Goal: Task Accomplishment & Management: Manage account settings

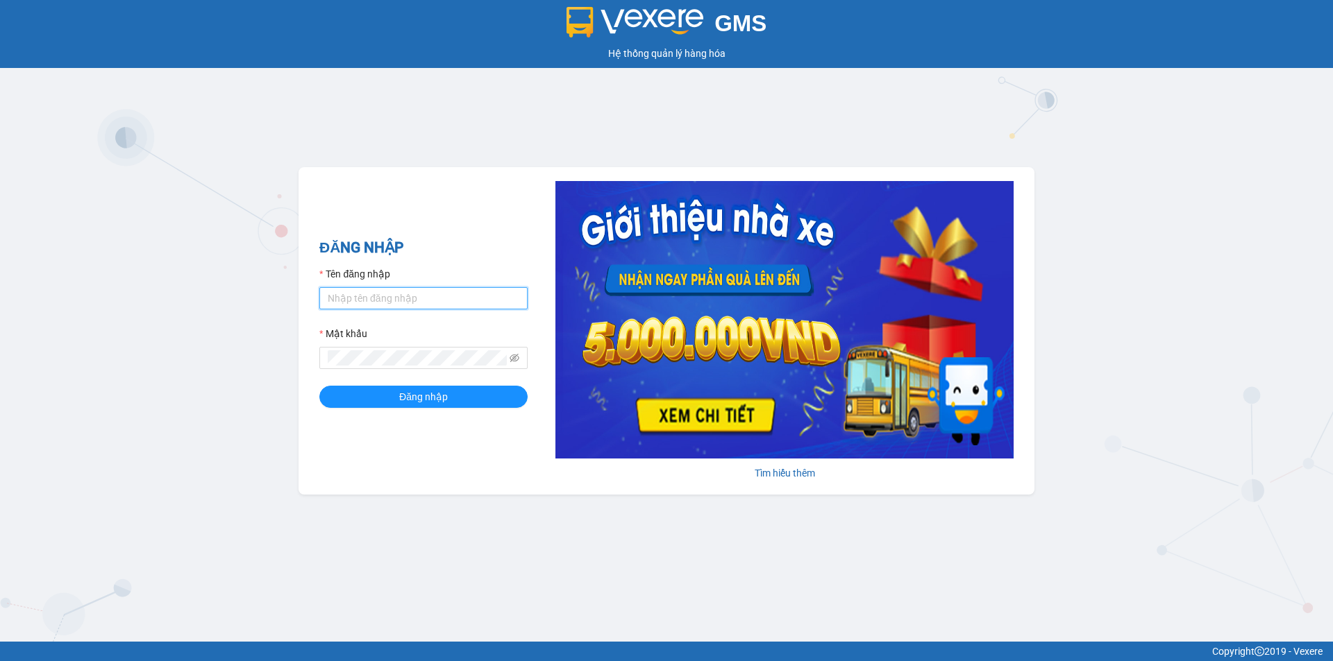
click at [398, 303] on input "Tên đăng nhập" at bounding box center [423, 298] width 208 height 22
type input "myhao.tienoanh"
click at [383, 391] on button "Đăng nhập" at bounding box center [423, 397] width 208 height 22
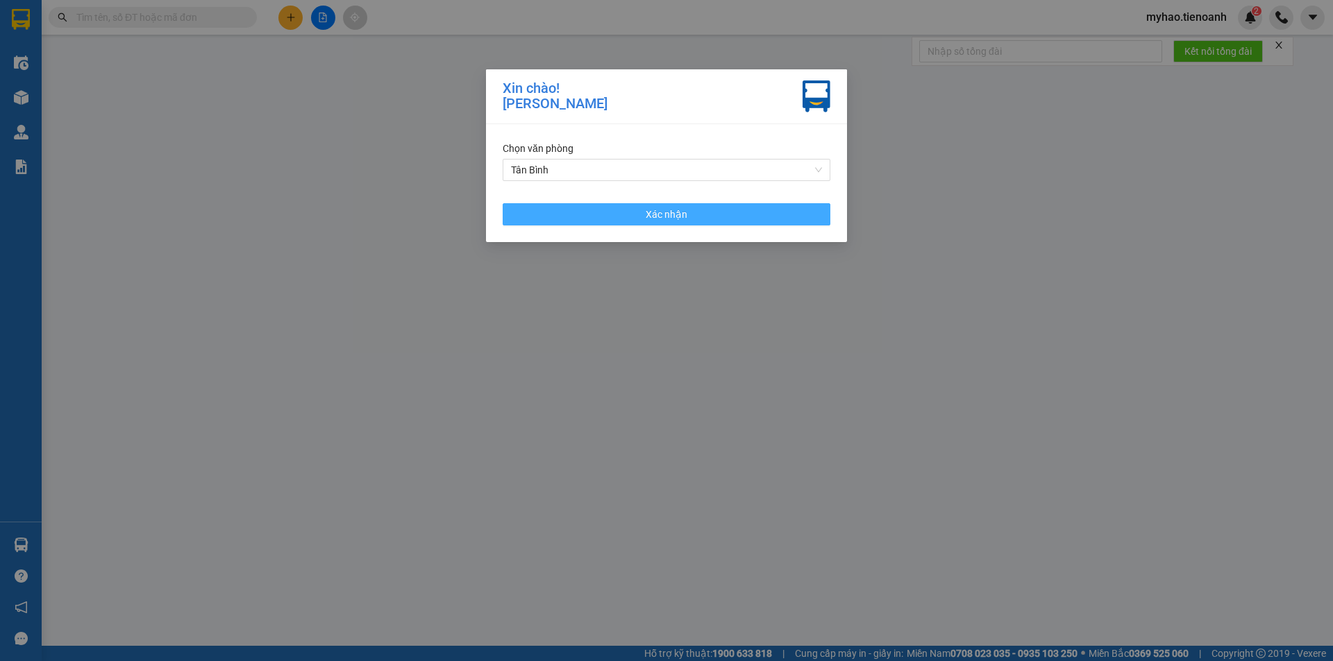
click at [615, 215] on button "Xác nhận" at bounding box center [667, 214] width 328 height 22
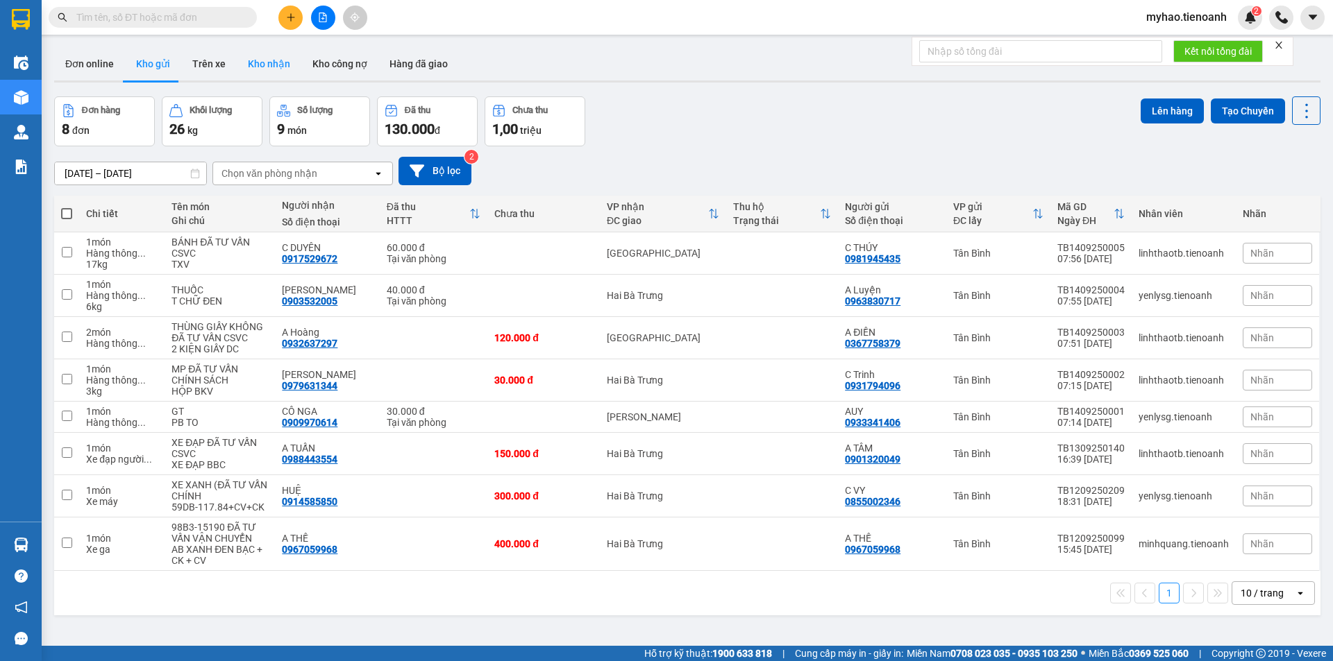
click at [255, 67] on button "Kho nhận" at bounding box center [269, 63] width 65 height 33
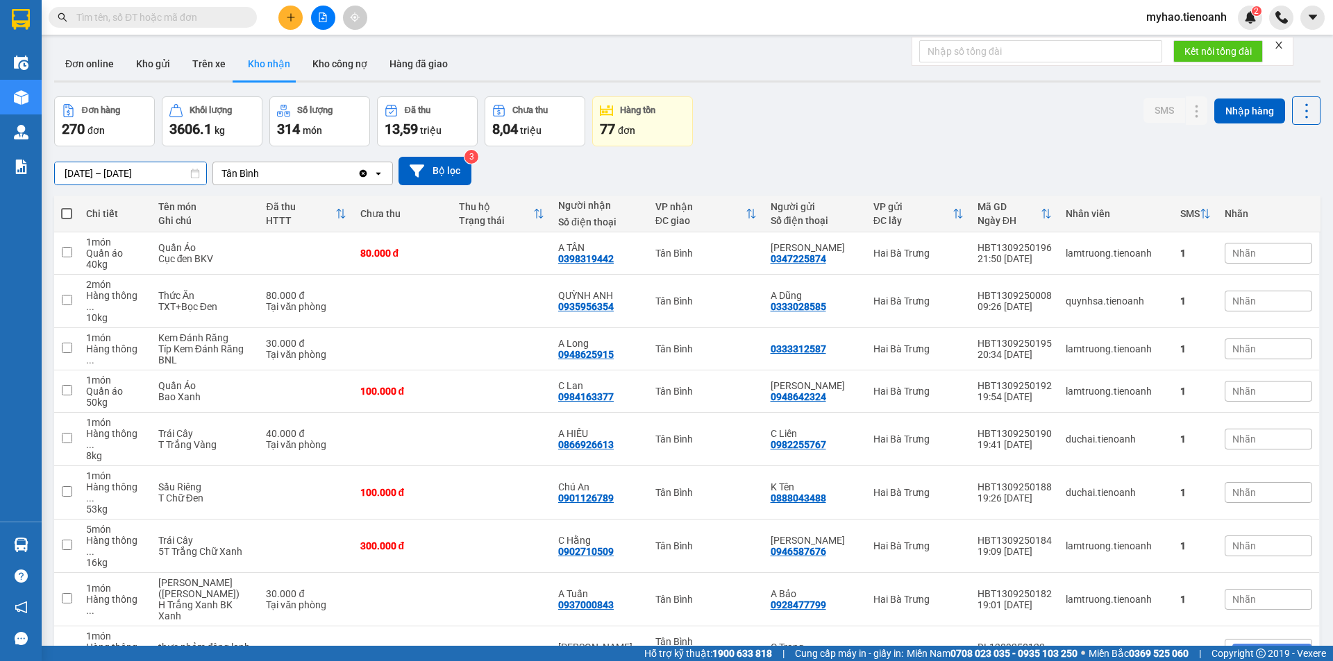
click at [155, 169] on input "[DATE] – [DATE]" at bounding box center [130, 173] width 151 height 22
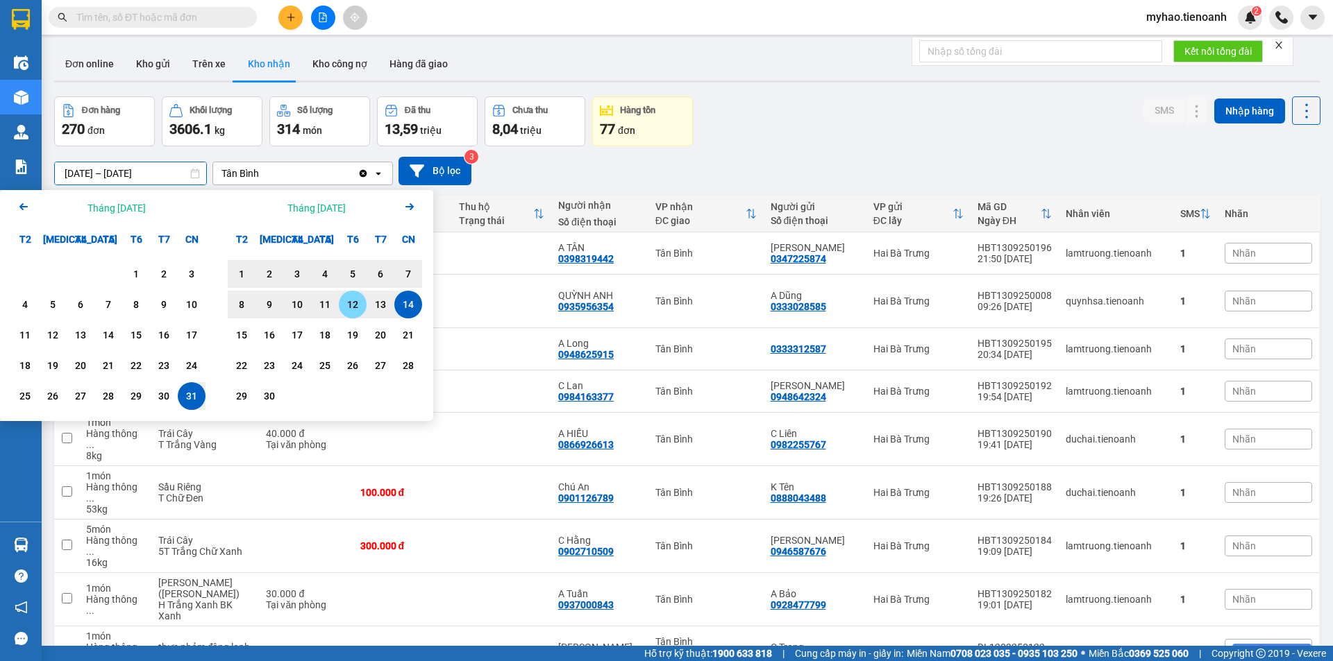
click at [356, 308] on div "12" at bounding box center [352, 304] width 19 height 17
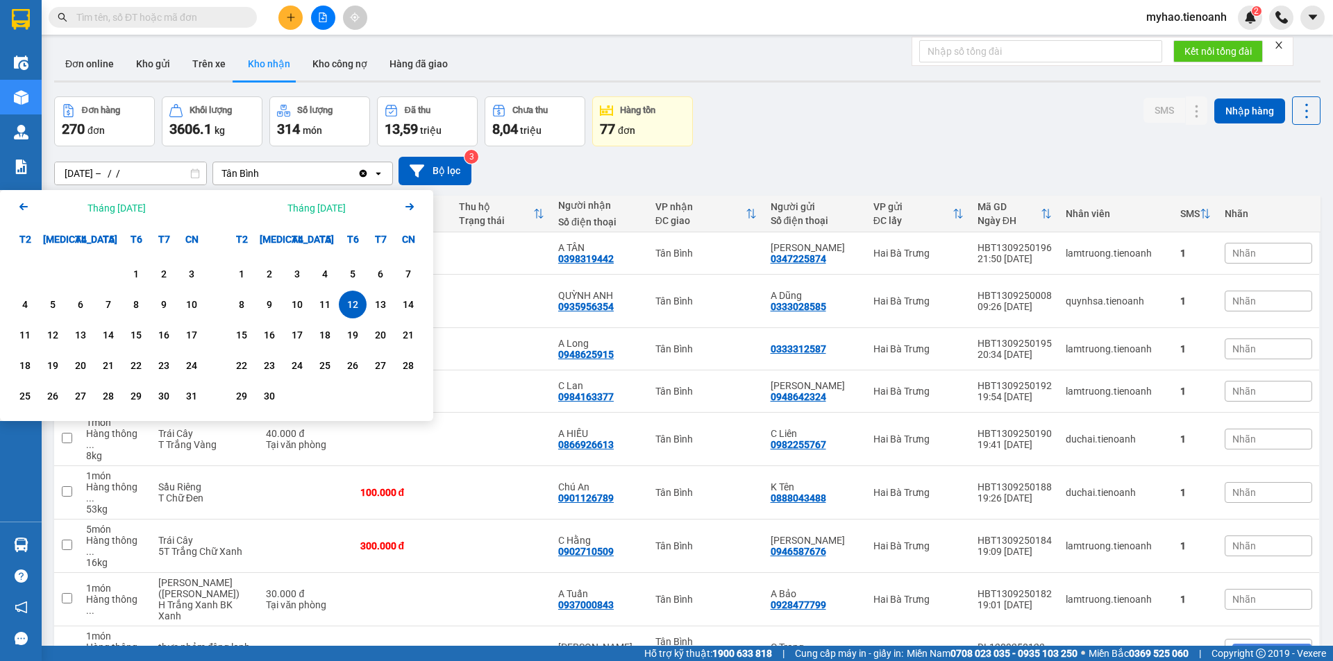
click at [361, 301] on div "12" at bounding box center [352, 304] width 19 height 17
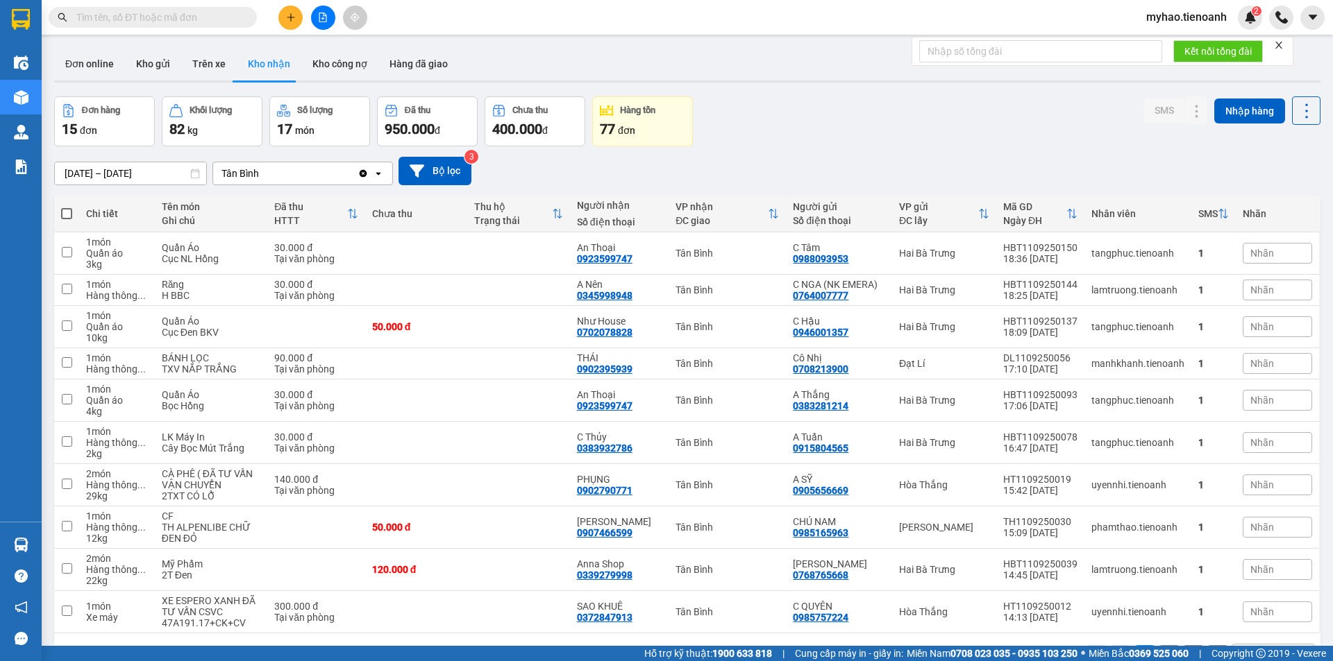
click at [105, 171] on input "[DATE] – [DATE]" at bounding box center [130, 173] width 151 height 22
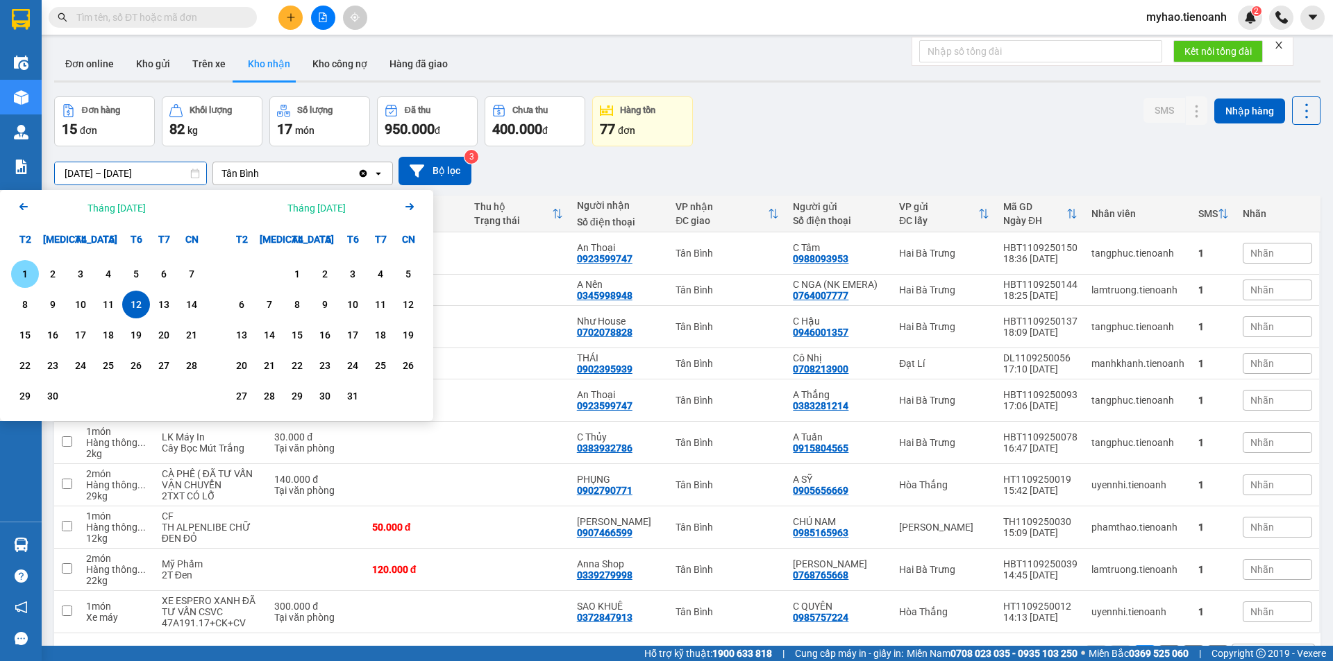
click at [23, 268] on div "1" at bounding box center [24, 274] width 19 height 17
click at [135, 303] on div "12" at bounding box center [135, 304] width 19 height 17
type input "[DATE] – [DATE]"
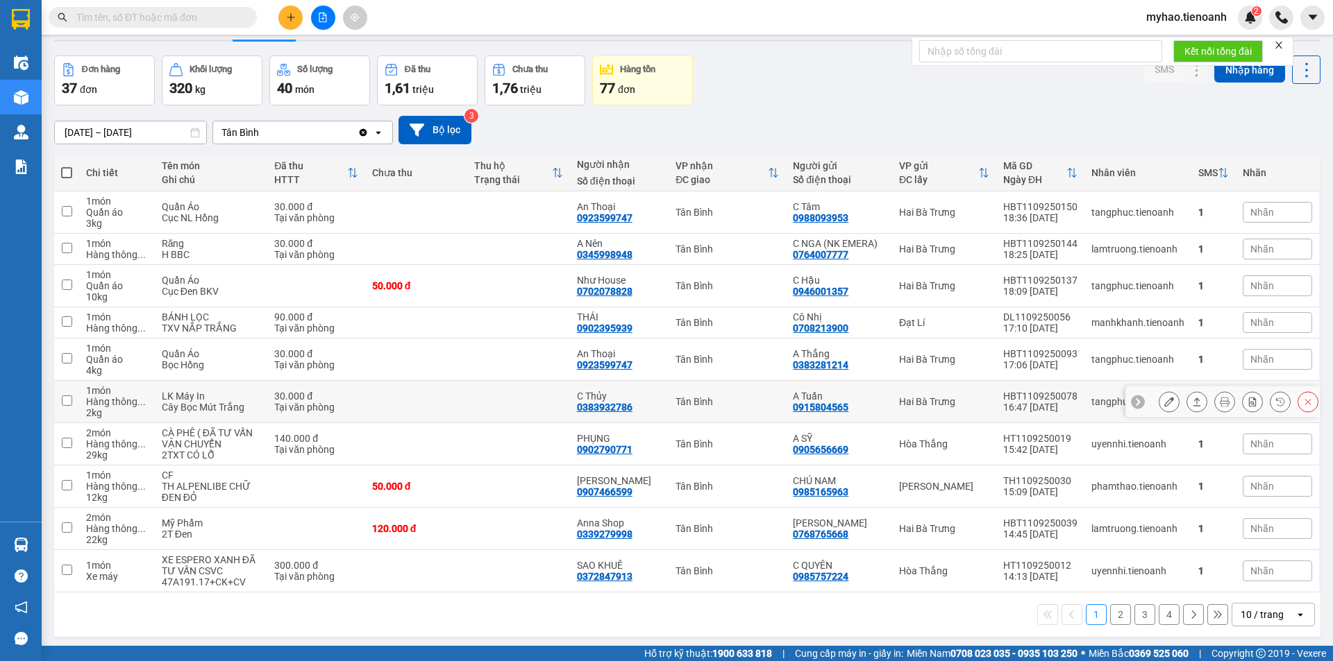
scroll to position [64, 0]
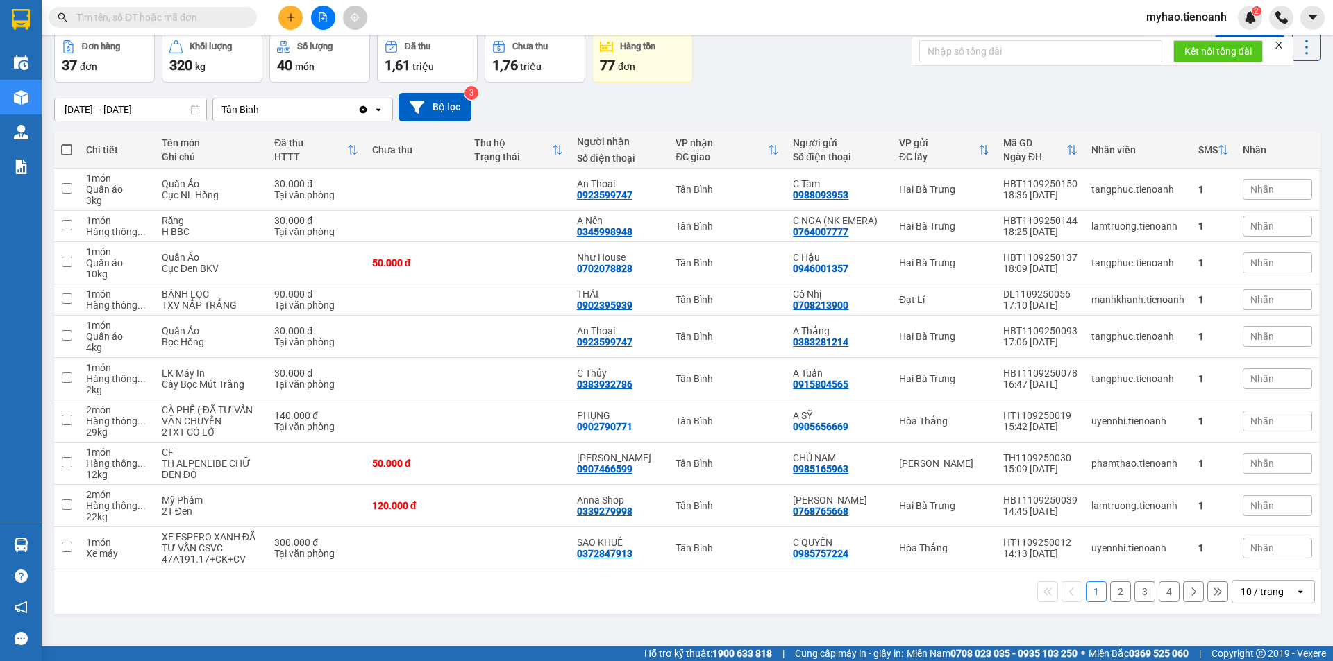
click at [1259, 596] on div "10 / trang" at bounding box center [1261, 592] width 43 height 14
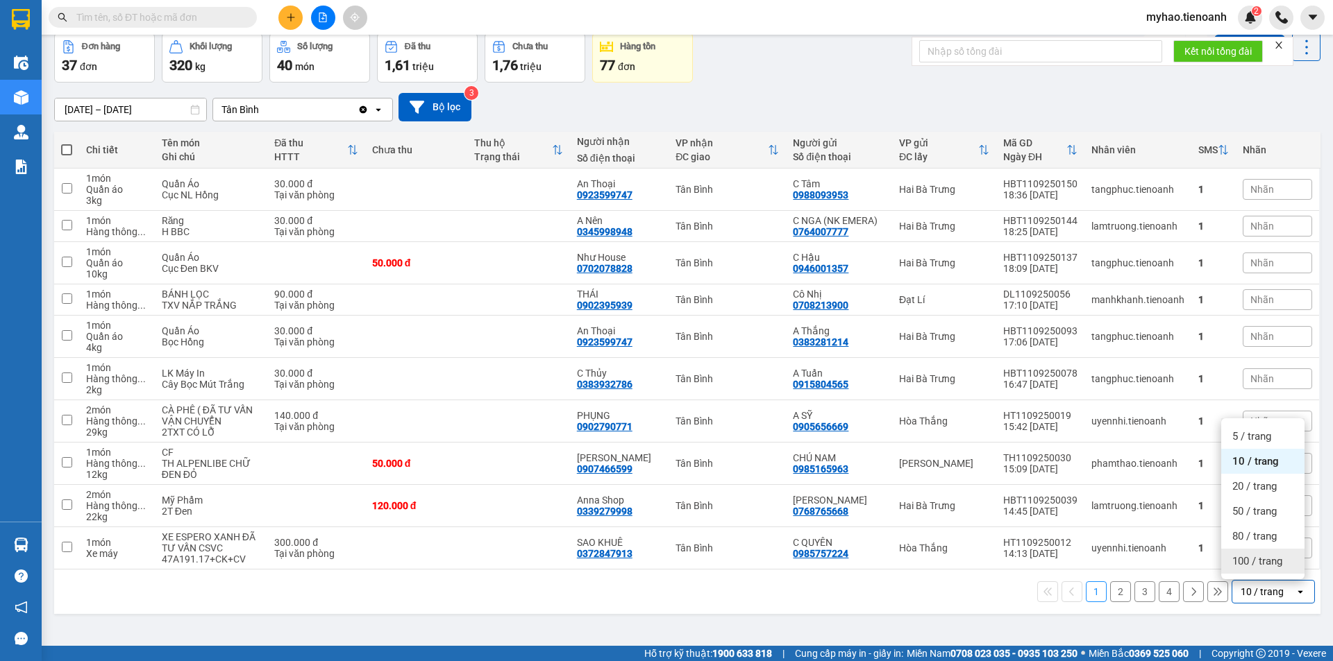
click at [1251, 556] on span "100 / trang" at bounding box center [1257, 562] width 50 height 14
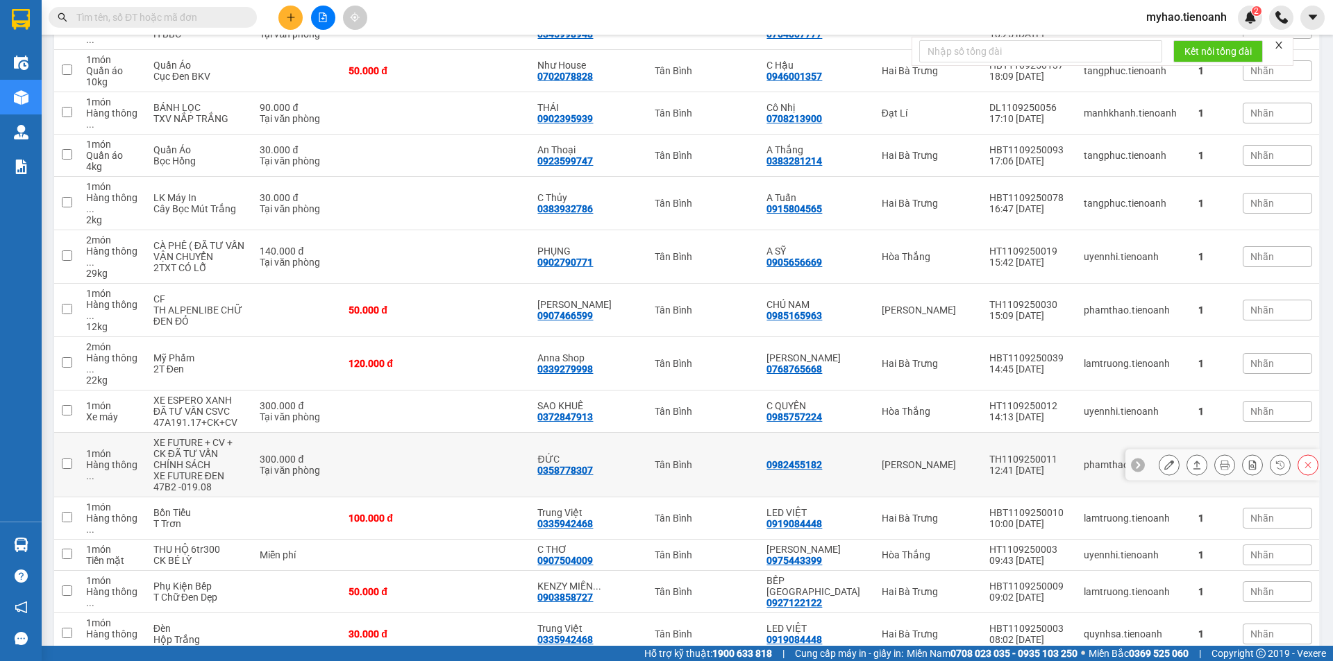
scroll to position [272, 0]
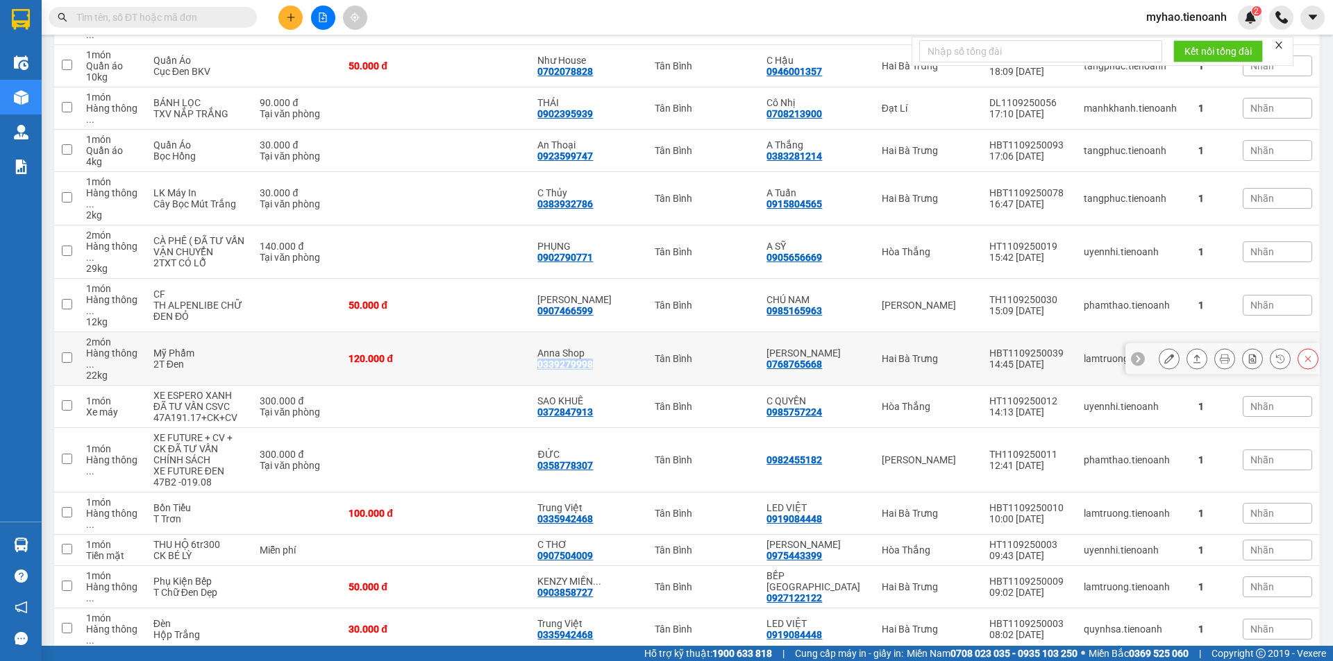
drag, startPoint x: 639, startPoint y: 298, endPoint x: 571, endPoint y: 306, distance: 69.2
click at [571, 332] on td "[PERSON_NAME] Shop 0339279998" at bounding box center [588, 358] width 117 height 53
checkbox input "true"
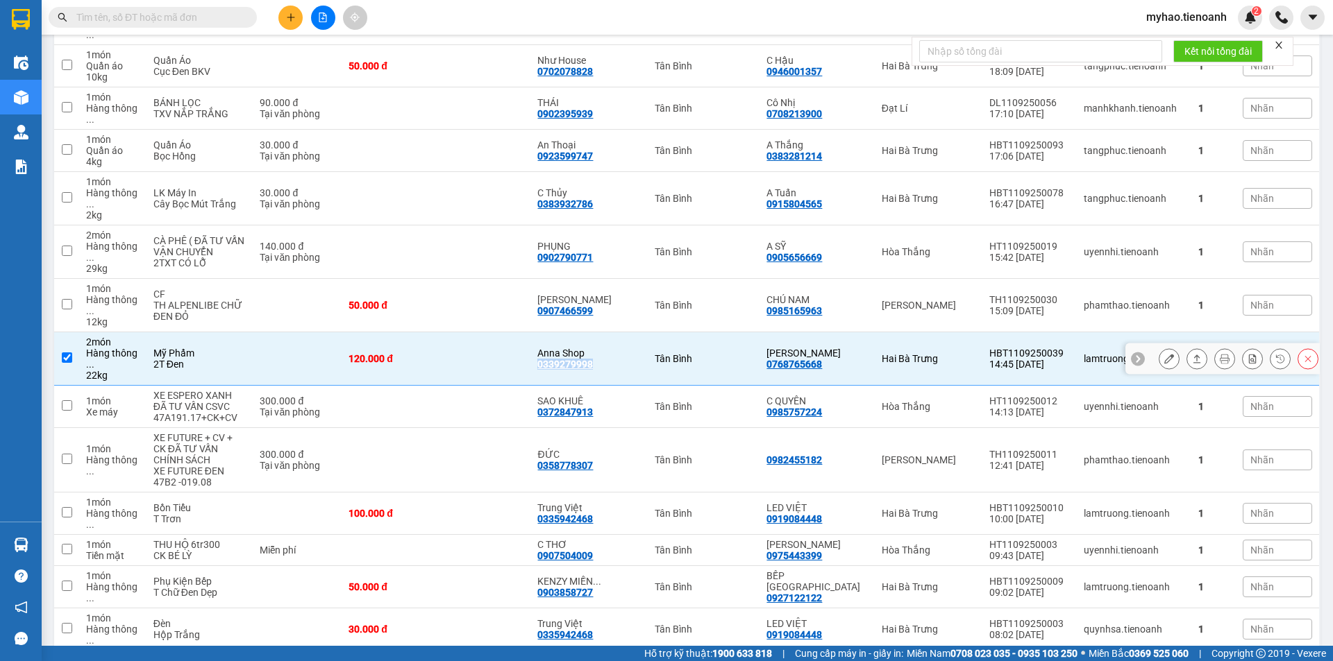
copy div "0339279998"
click at [195, 20] on input "text" at bounding box center [158, 17] width 164 height 15
paste input "0336244118"
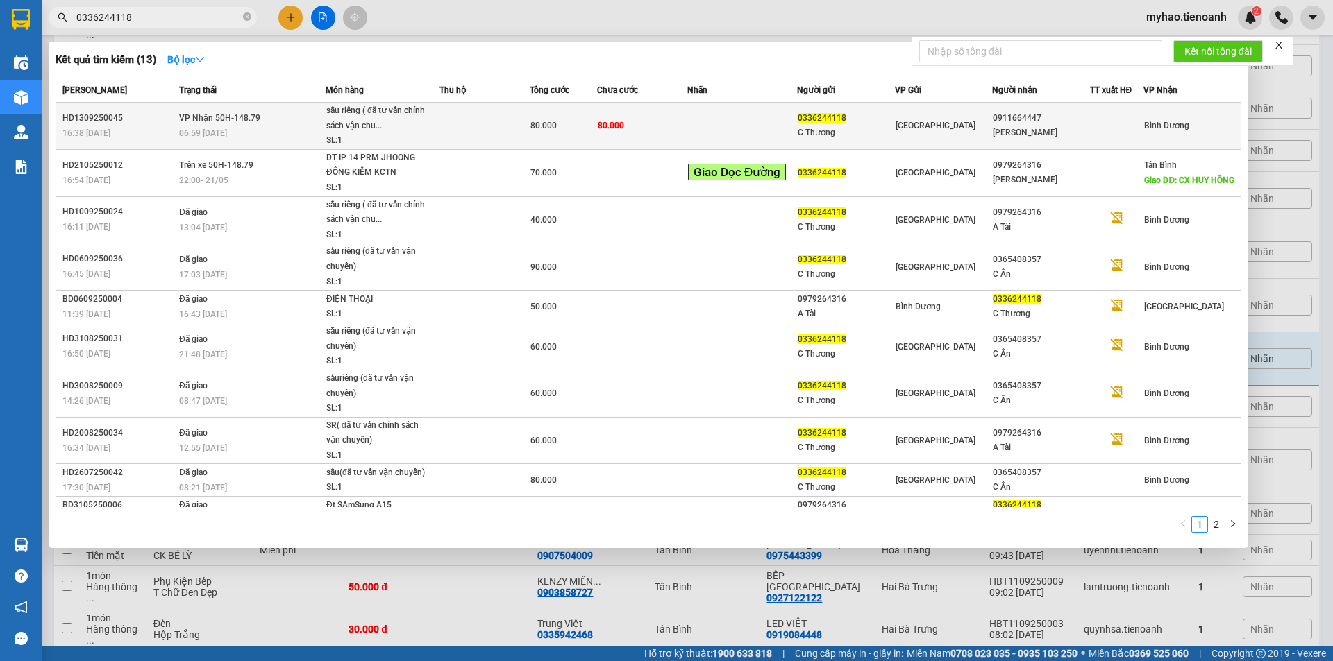
type input "0336244118"
click at [695, 121] on td at bounding box center [742, 126] width 110 height 47
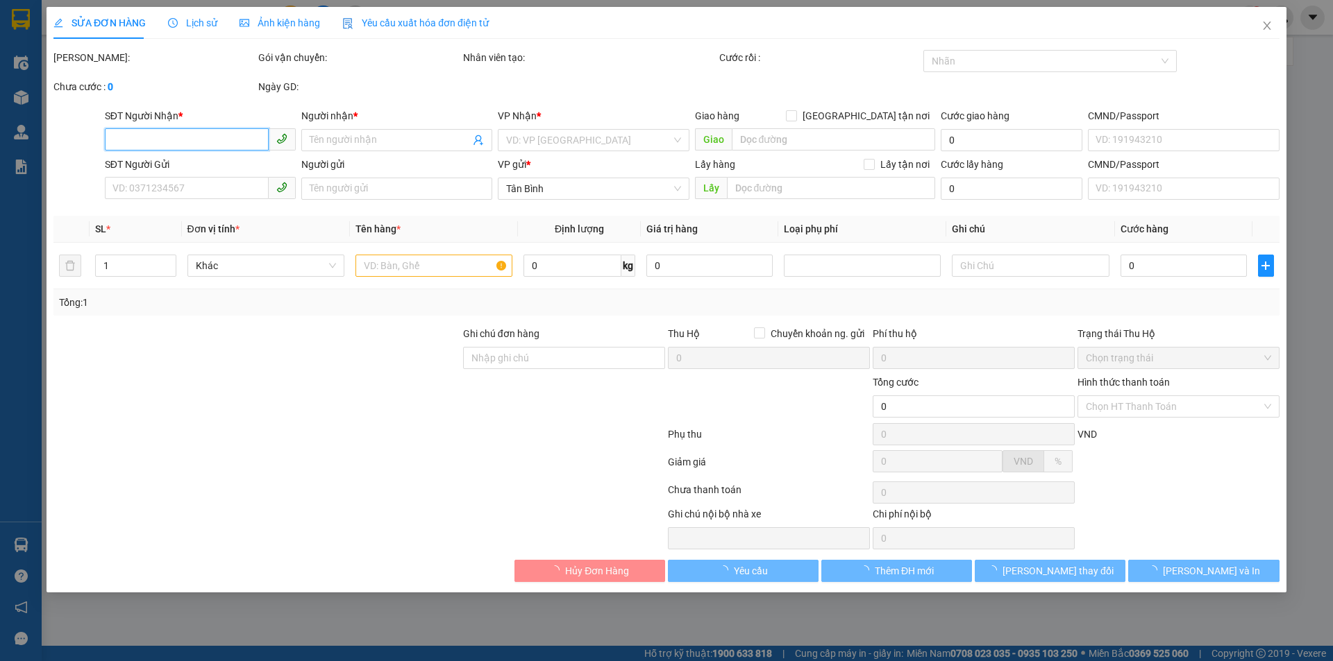
type input "0911664447"
type input "[PERSON_NAME]"
type input "0336244118"
type input "C Thương"
type input "80.000"
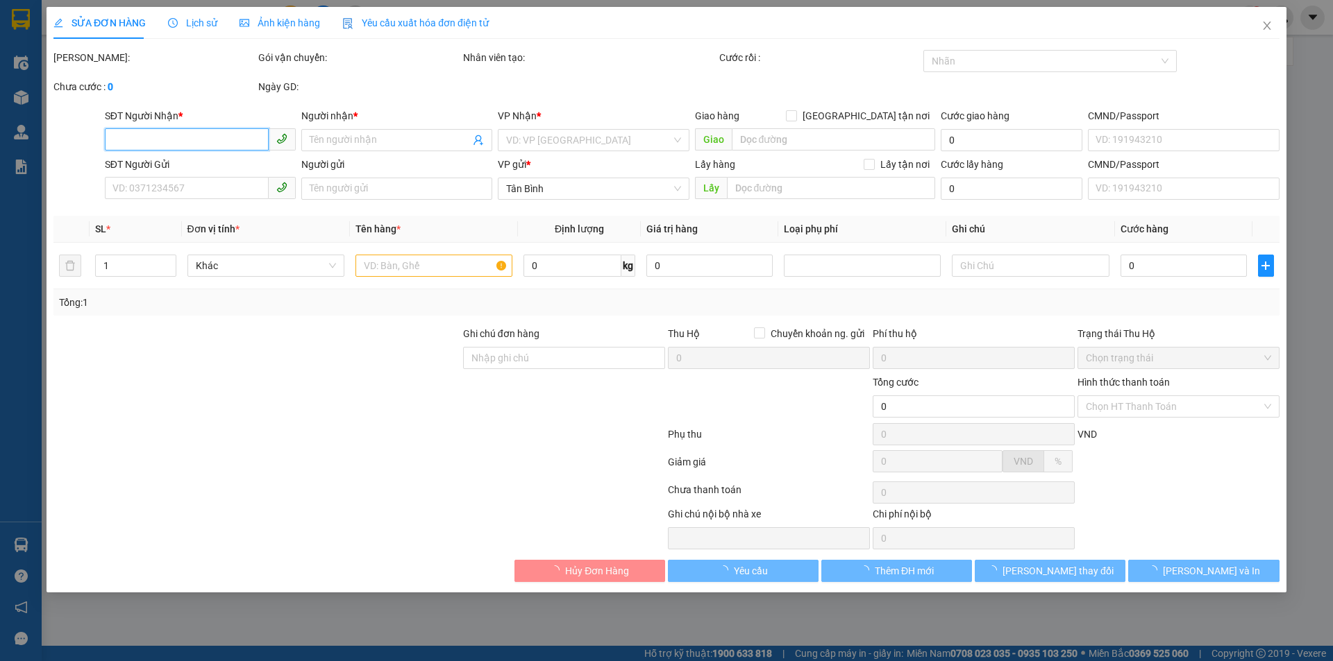
type input "80.000"
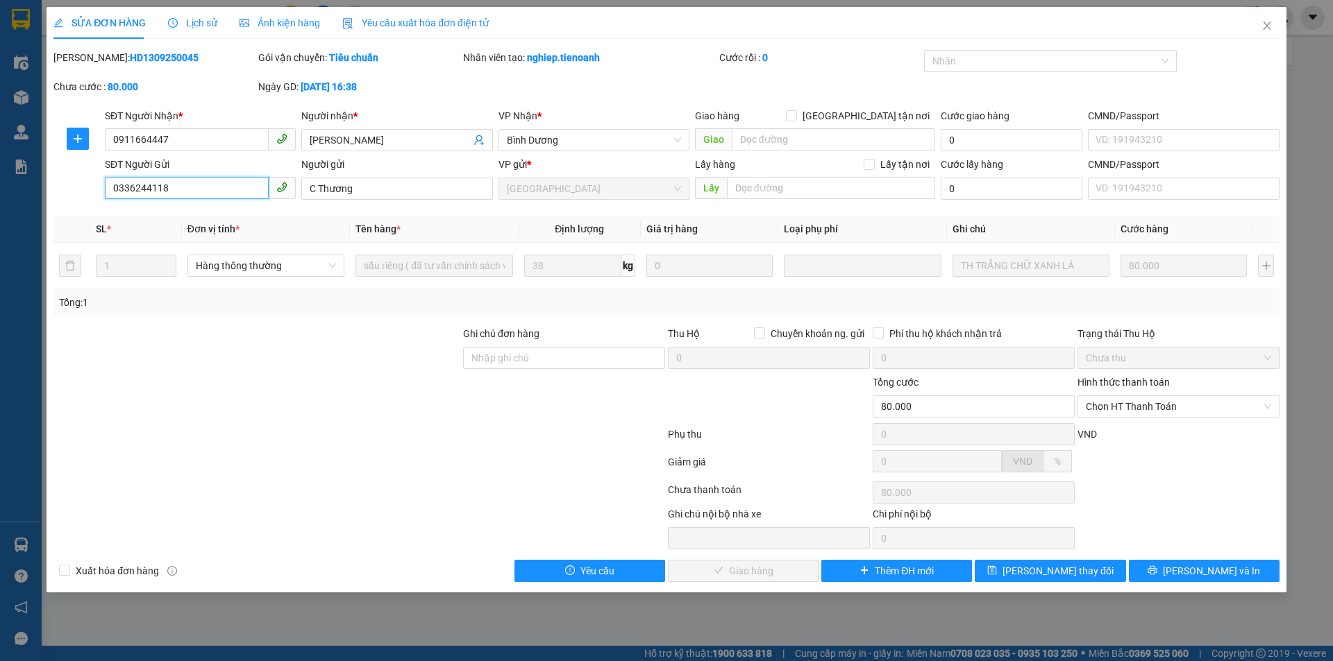
click at [203, 186] on input "0336244118" at bounding box center [187, 188] width 164 height 22
click at [201, 353] on div at bounding box center [257, 350] width 410 height 49
drag, startPoint x: 1263, startPoint y: 28, endPoint x: 423, endPoint y: 17, distance: 840.6
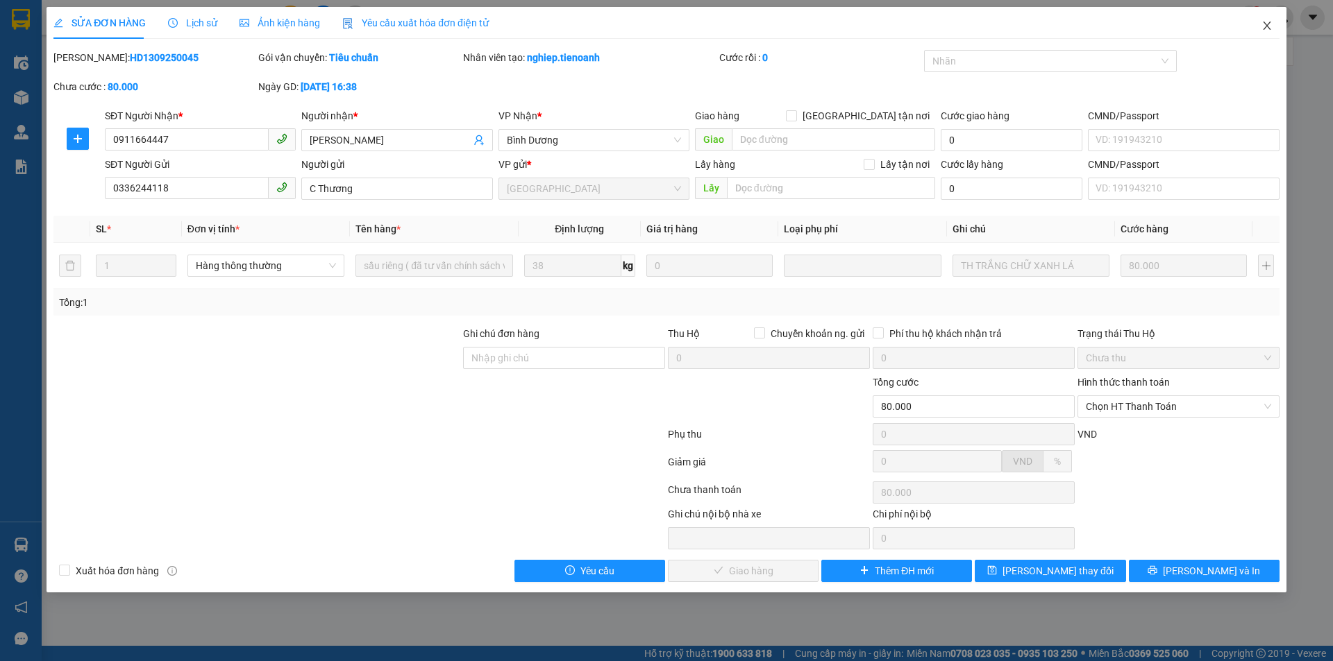
click at [1264, 28] on icon "close" at bounding box center [1266, 25] width 11 height 11
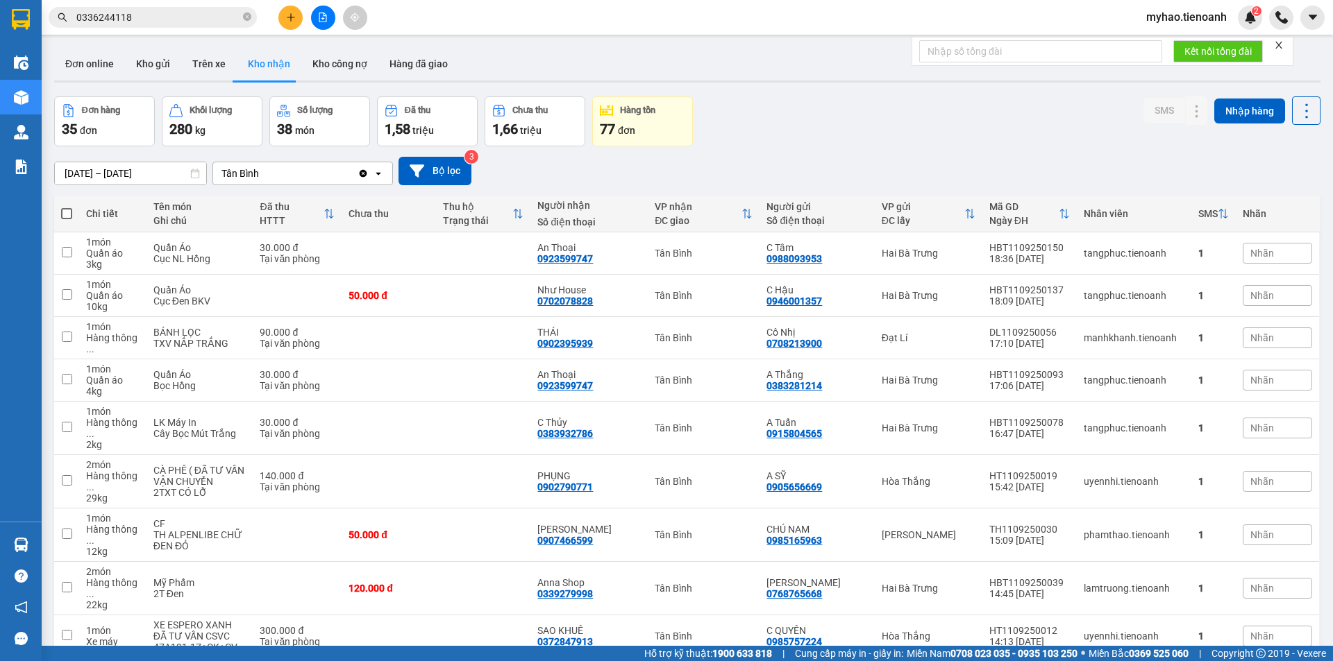
click at [183, 18] on input "0336244118" at bounding box center [158, 17] width 164 height 15
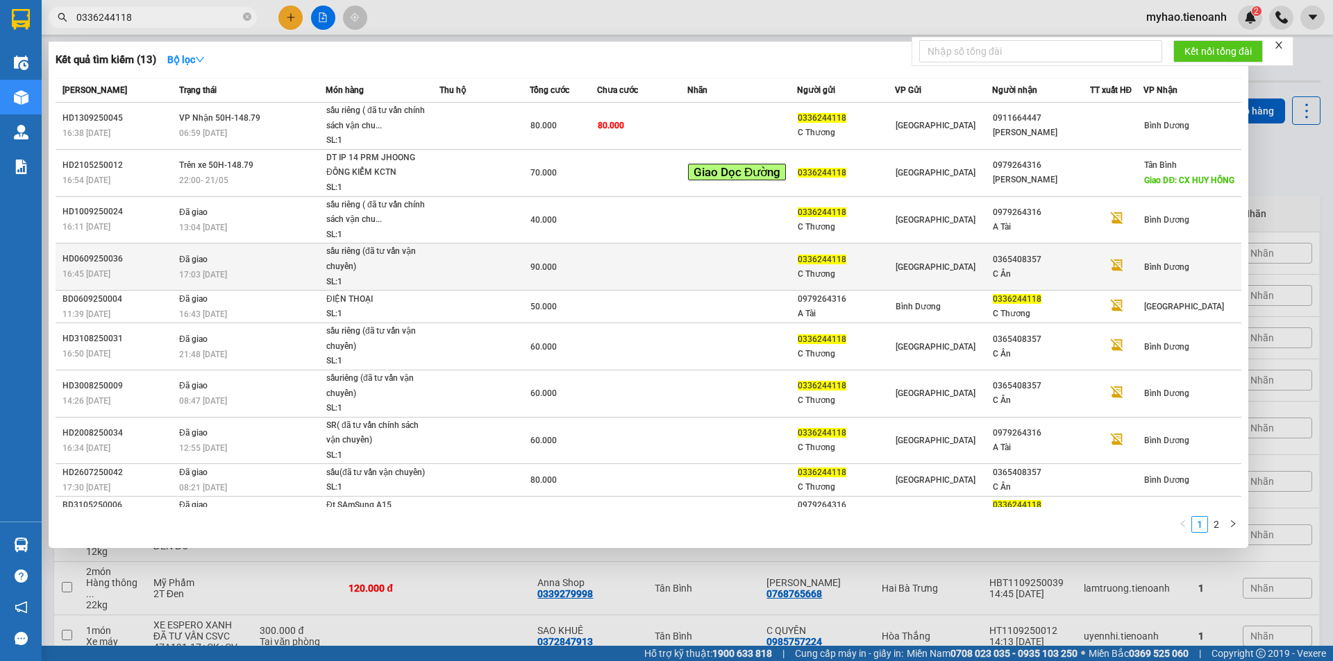
click at [729, 272] on td at bounding box center [742, 267] width 110 height 47
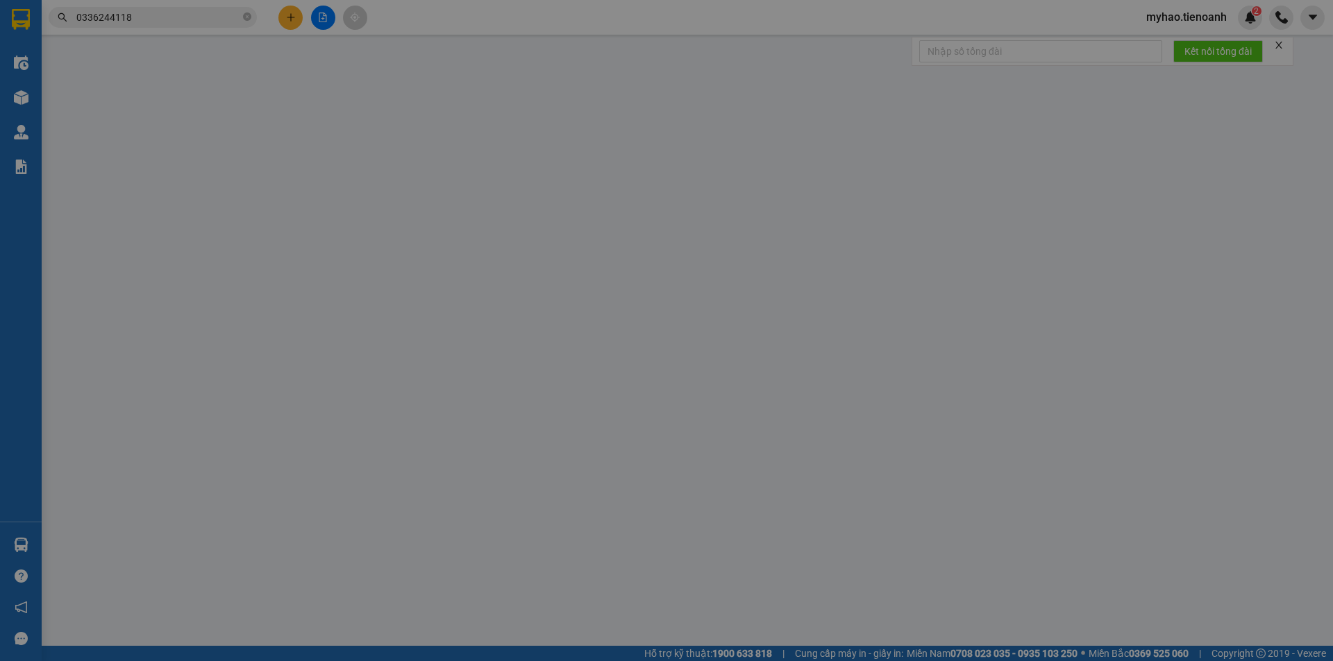
type input "0365408357"
type input "C Ân"
type input "0336244118"
type input "C Thương"
type input "90.000"
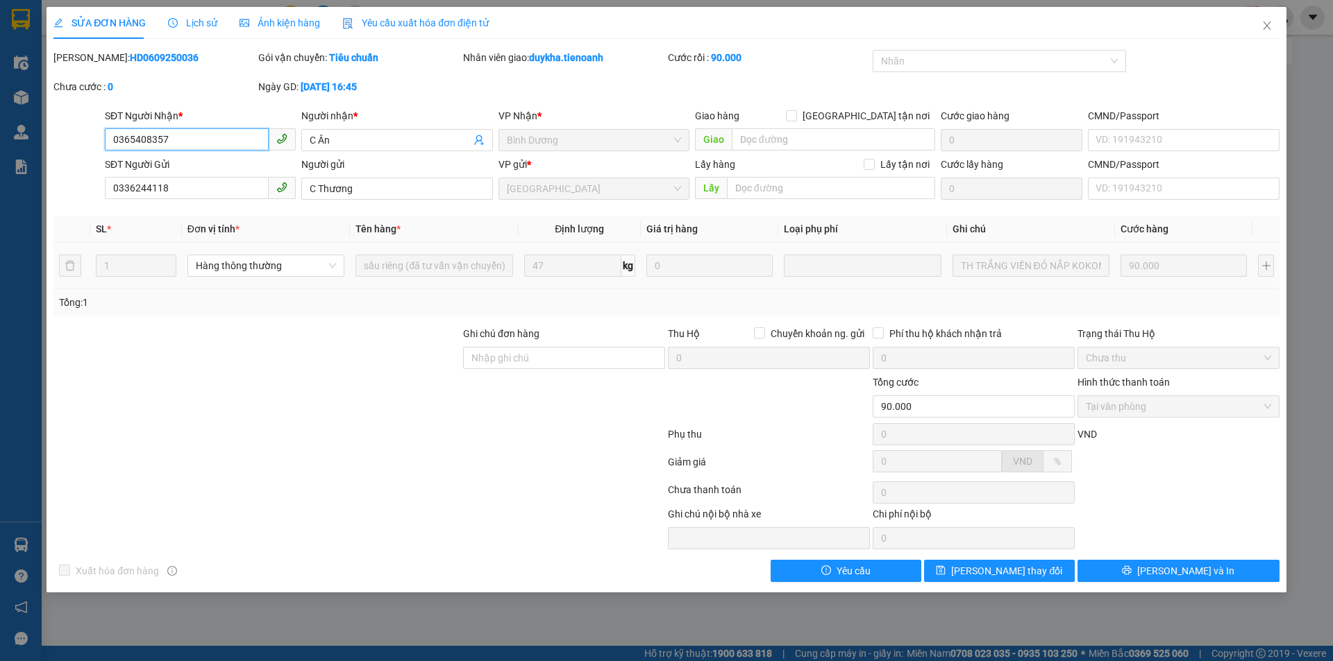
drag, startPoint x: 185, startPoint y: 139, endPoint x: 12, endPoint y: 134, distance: 173.6
click at [0, 137] on div "SỬA ĐƠN HÀNG Lịch sử Ảnh kiện hàng Yêu cầu xuất hóa đơn điện tử Total Paid Fee …" at bounding box center [666, 330] width 1333 height 661
click at [1267, 27] on icon "close" at bounding box center [1267, 26] width 8 height 8
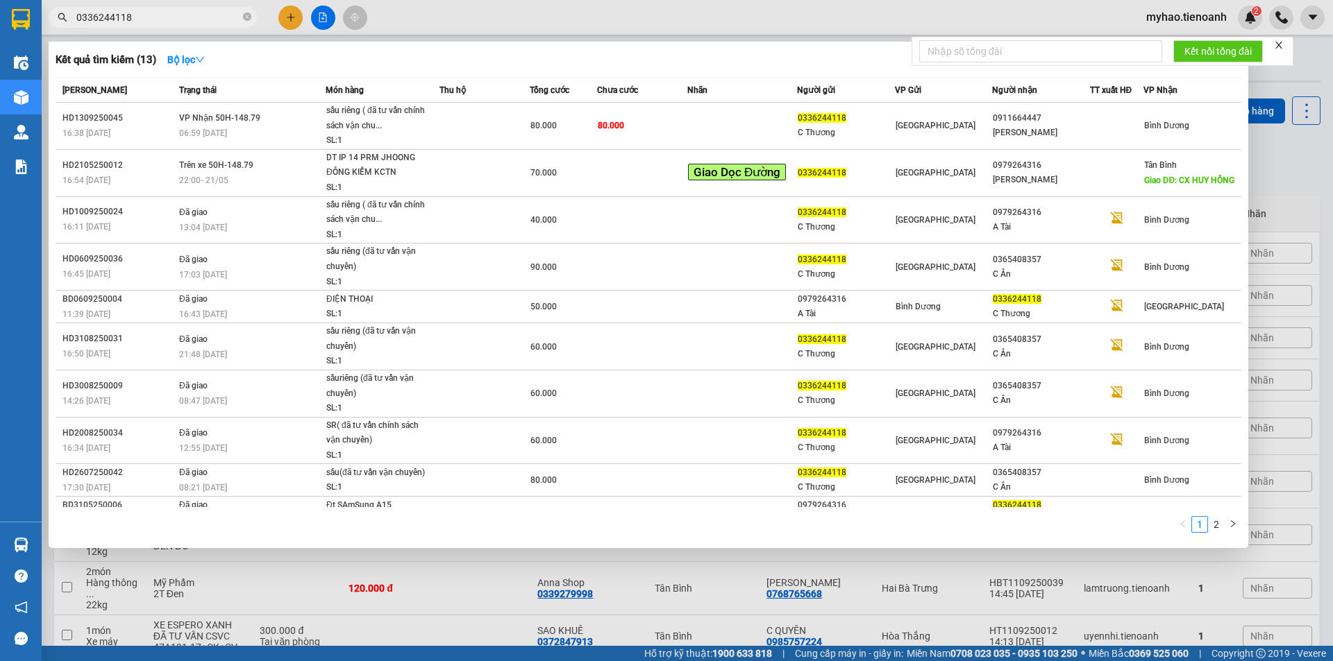
drag, startPoint x: 192, startPoint y: 20, endPoint x: 0, endPoint y: 29, distance: 192.5
click at [0, 29] on section "Kết quả tìm kiếm ( 13 ) Bộ lọc Mã ĐH Trạng thái Món hàng Thu hộ Tổng cước Chưa …" at bounding box center [666, 330] width 1333 height 661
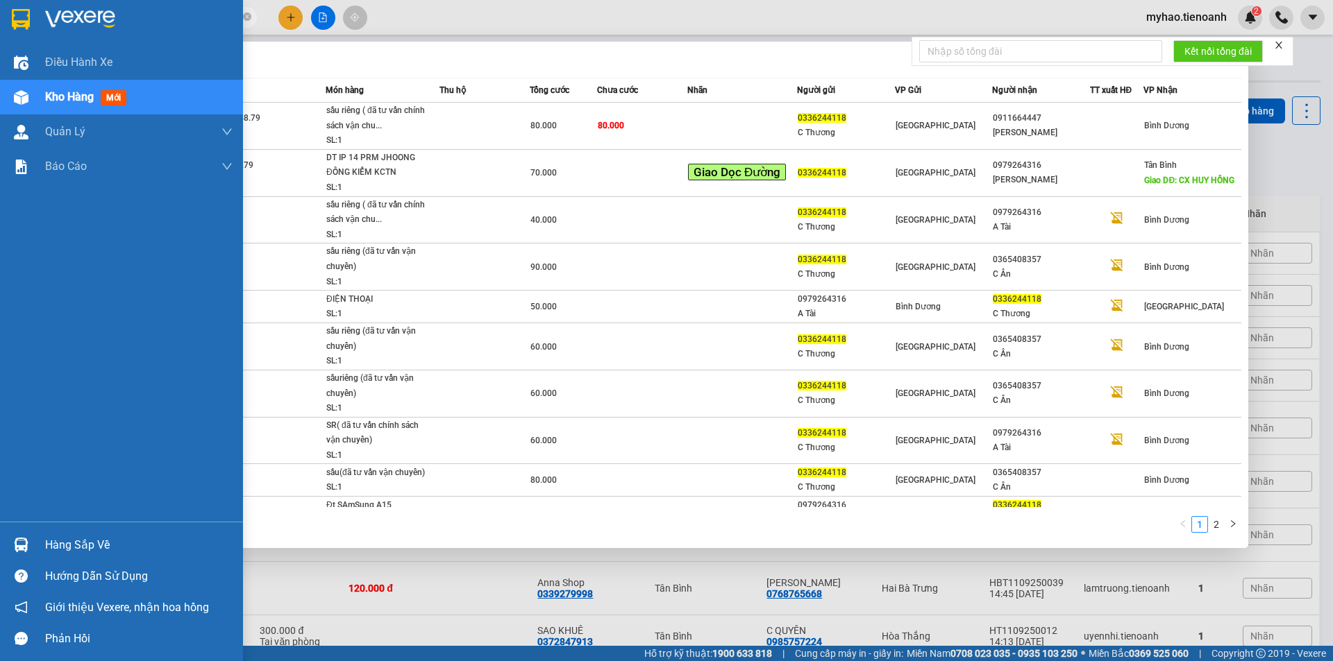
paste input "65408357"
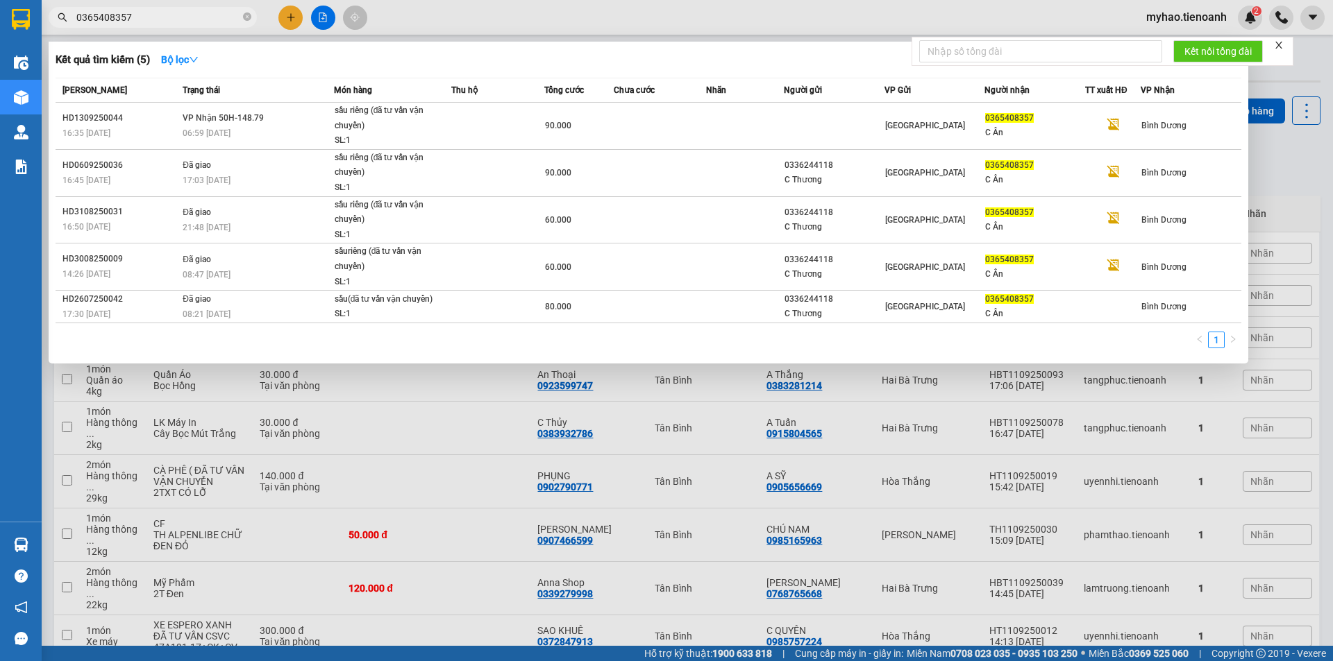
type input "0365408357"
click at [248, 15] on icon "close-circle" at bounding box center [247, 16] width 8 height 8
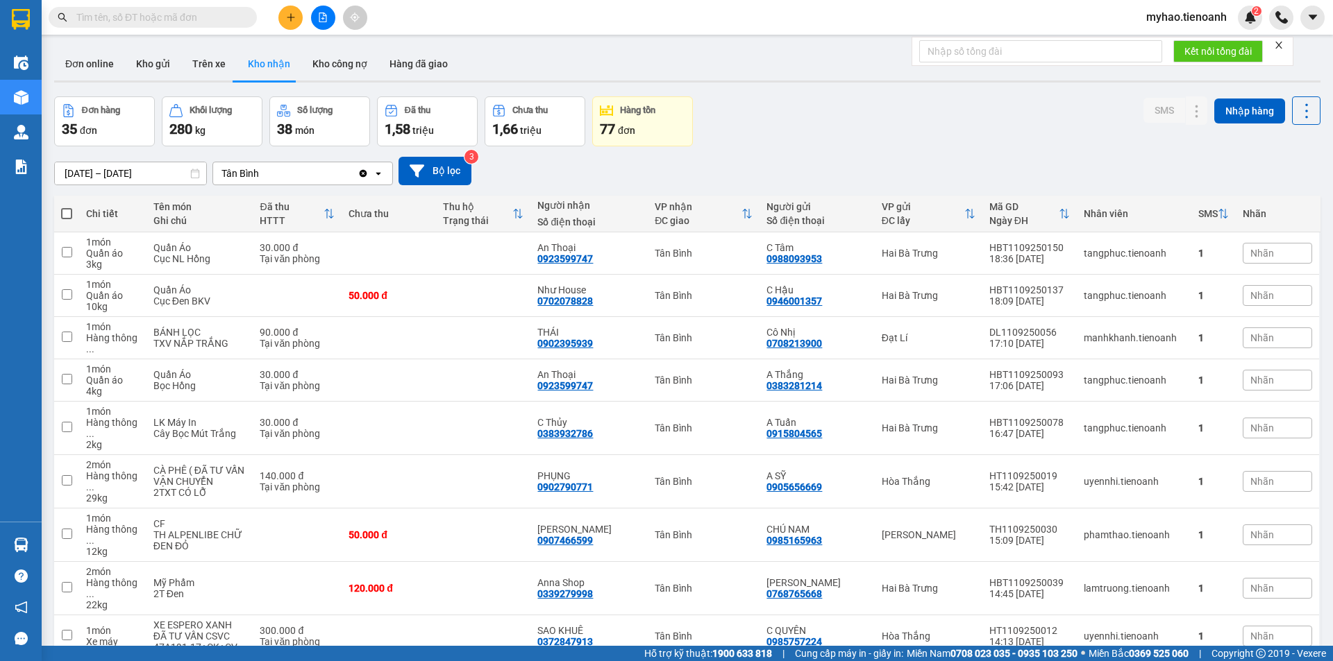
paste input "0393601514"
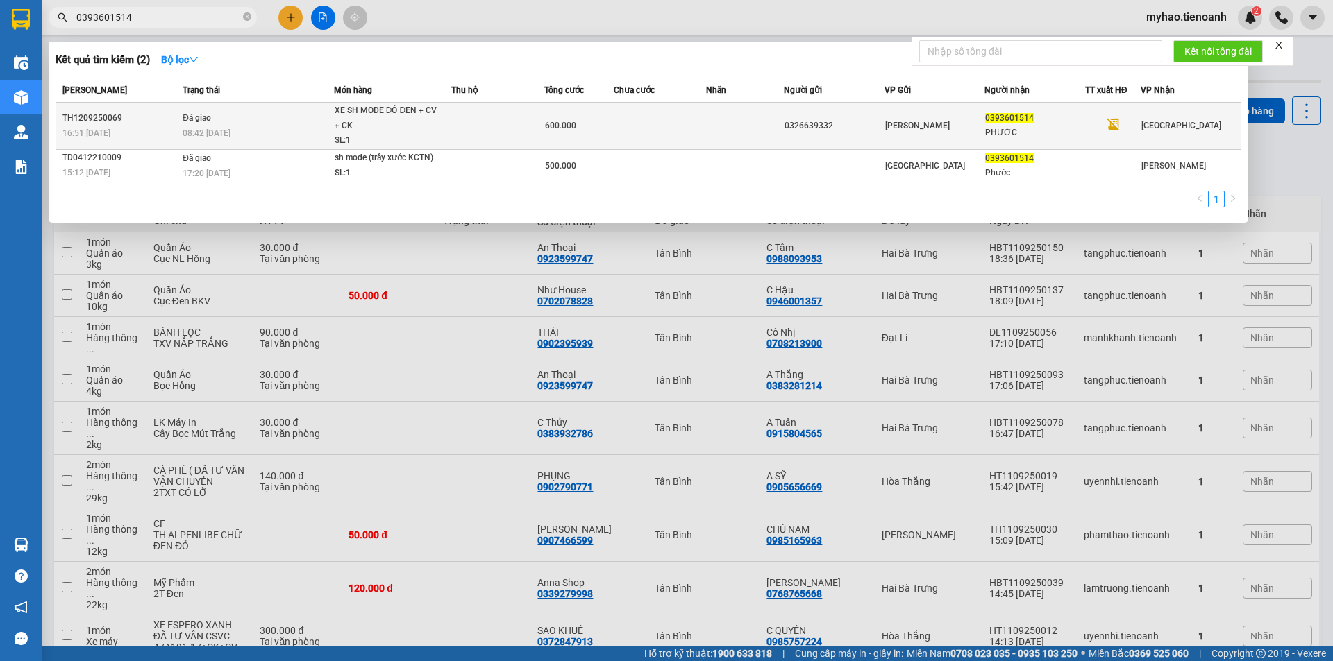
type input "0393601514"
click at [532, 134] on td at bounding box center [497, 126] width 93 height 47
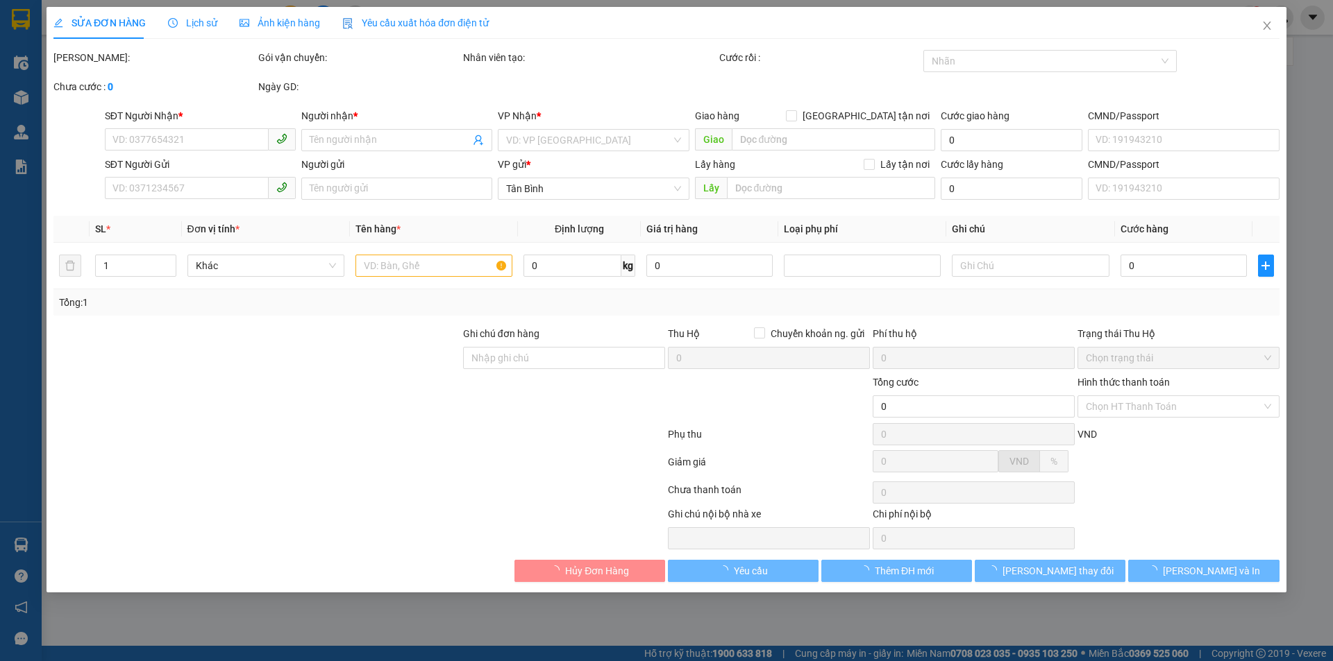
type input "0393601514"
type input "PHƯỚC"
type input "0326639332"
type input "600.000"
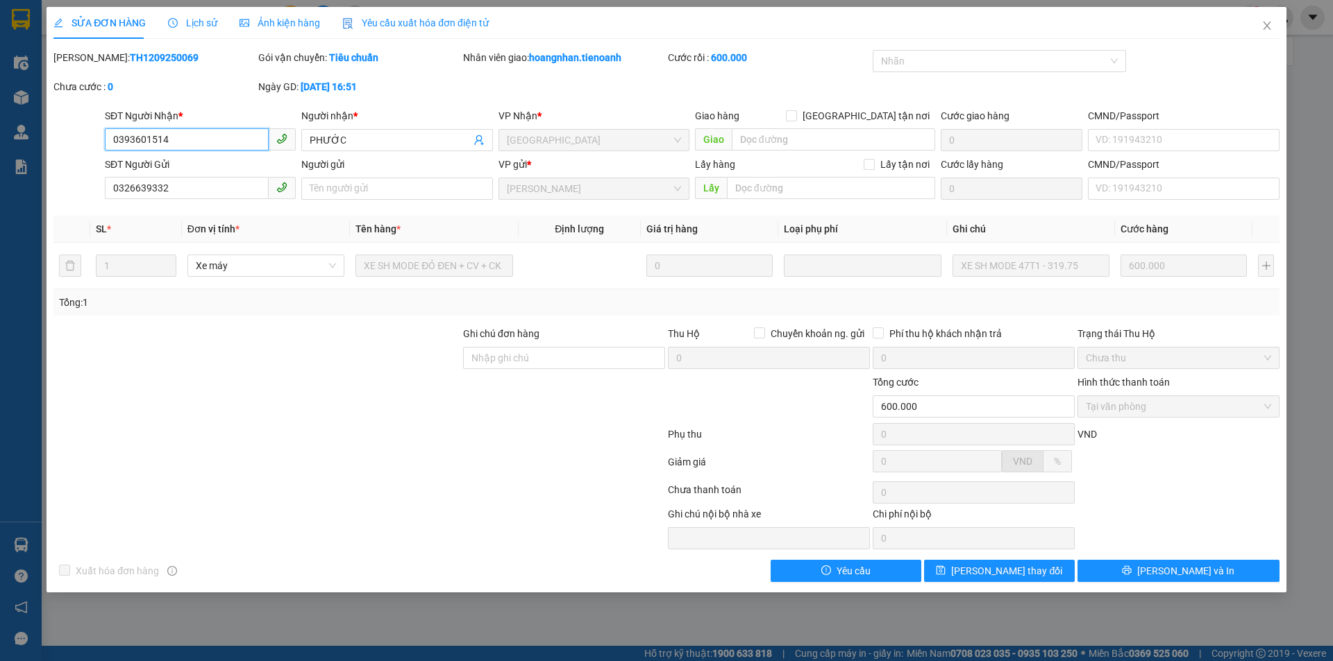
click at [221, 139] on input "0393601514" at bounding box center [187, 139] width 164 height 22
click at [1265, 24] on icon "close" at bounding box center [1266, 25] width 11 height 11
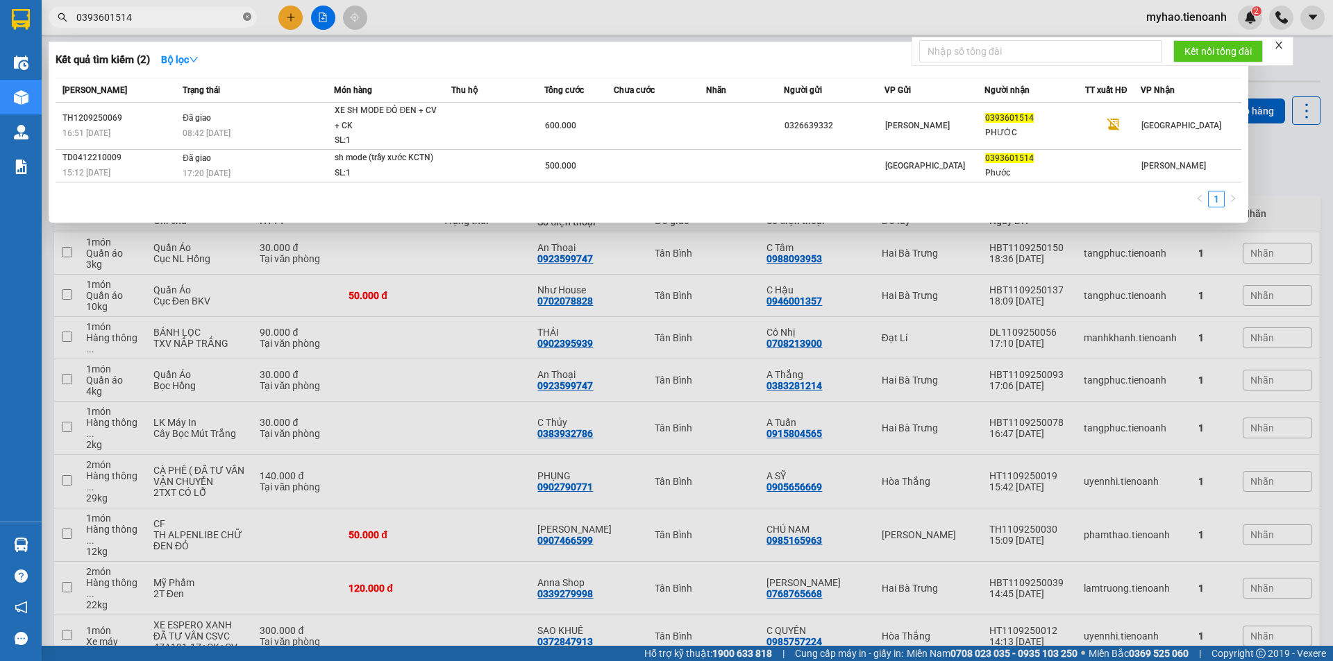
click at [247, 19] on icon "close-circle" at bounding box center [247, 16] width 8 height 8
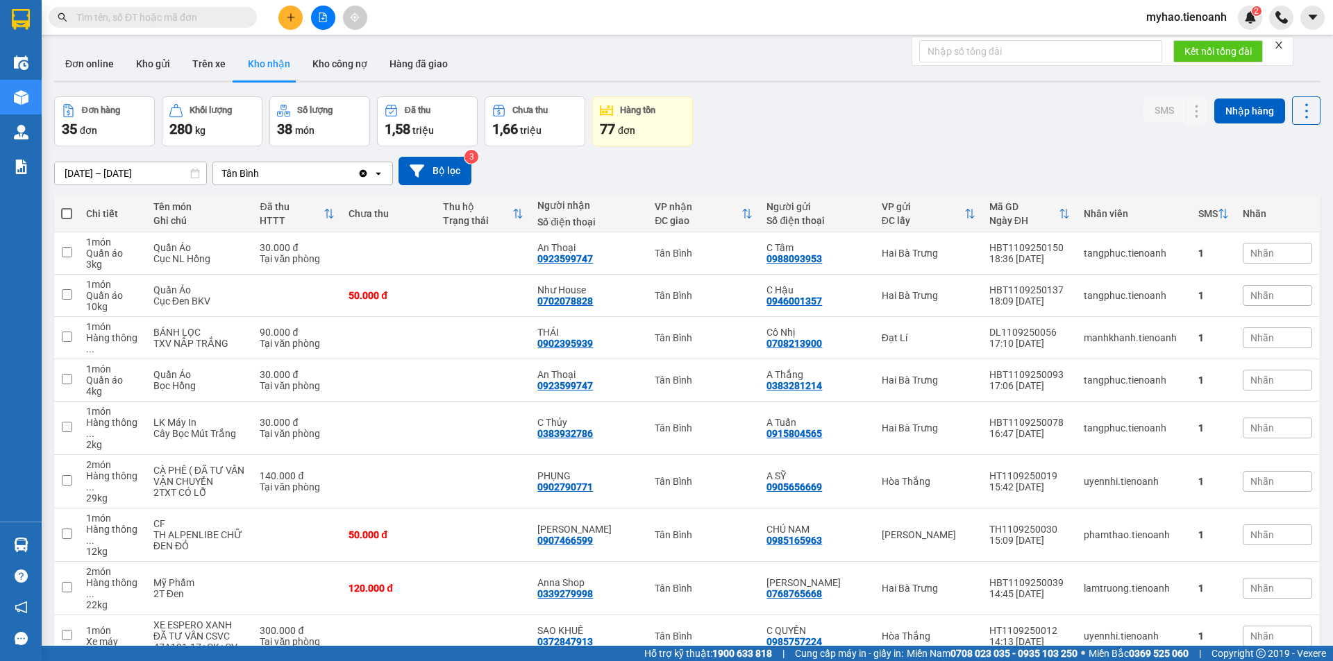
click at [303, 14] on div at bounding box center [323, 18] width 104 height 24
click at [286, 16] on icon "plus" at bounding box center [291, 17] width 10 height 10
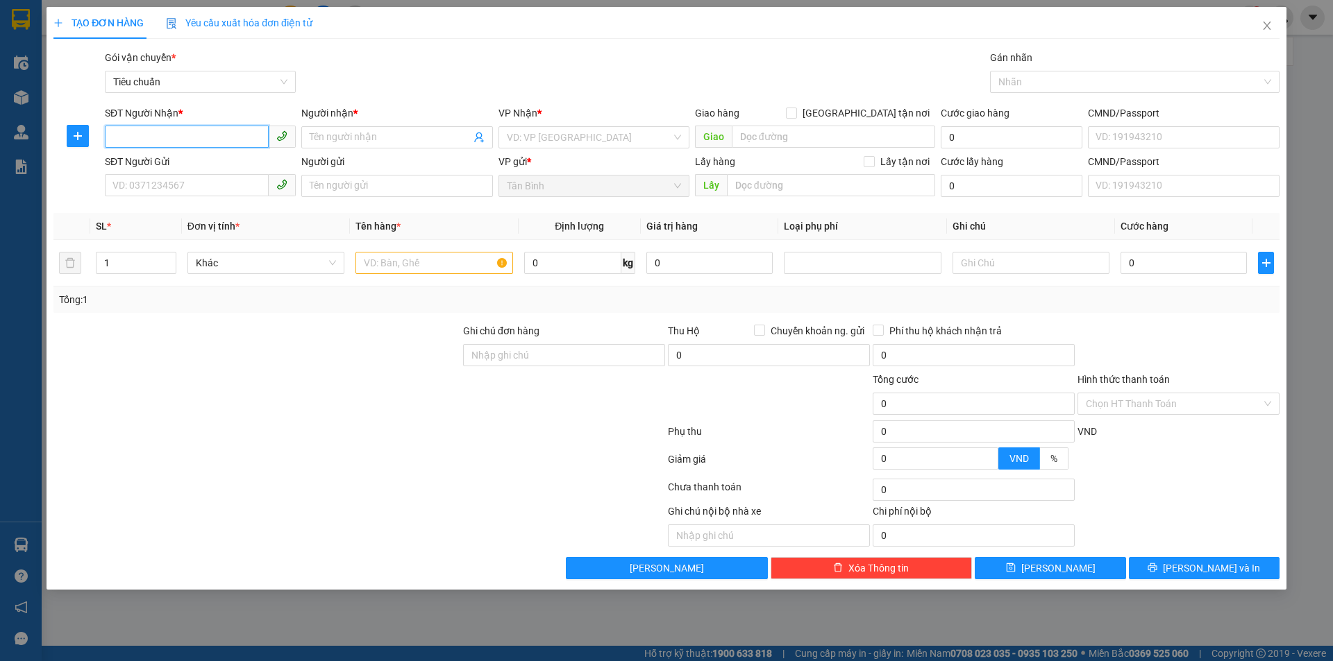
paste input "0938481559"
type input "0938481559"
click at [1268, 27] on icon "close" at bounding box center [1266, 25] width 11 height 11
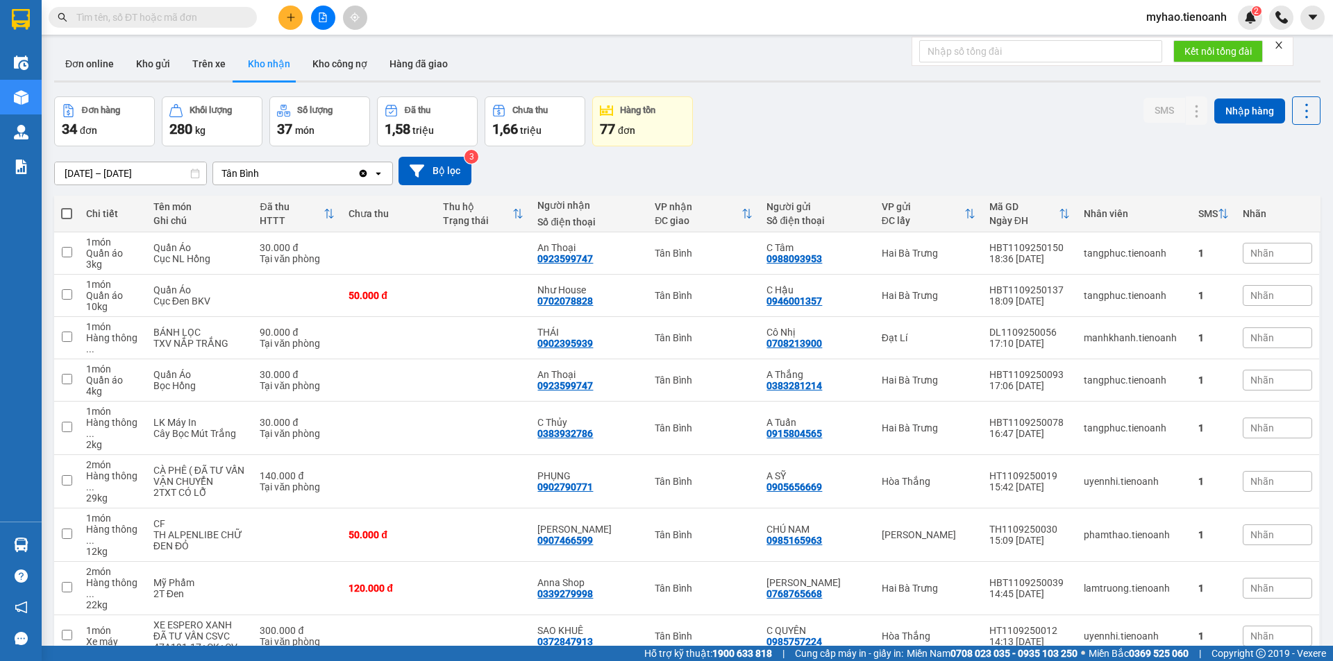
click at [195, 20] on input "text" at bounding box center [158, 17] width 164 height 15
paste input "0946262729"
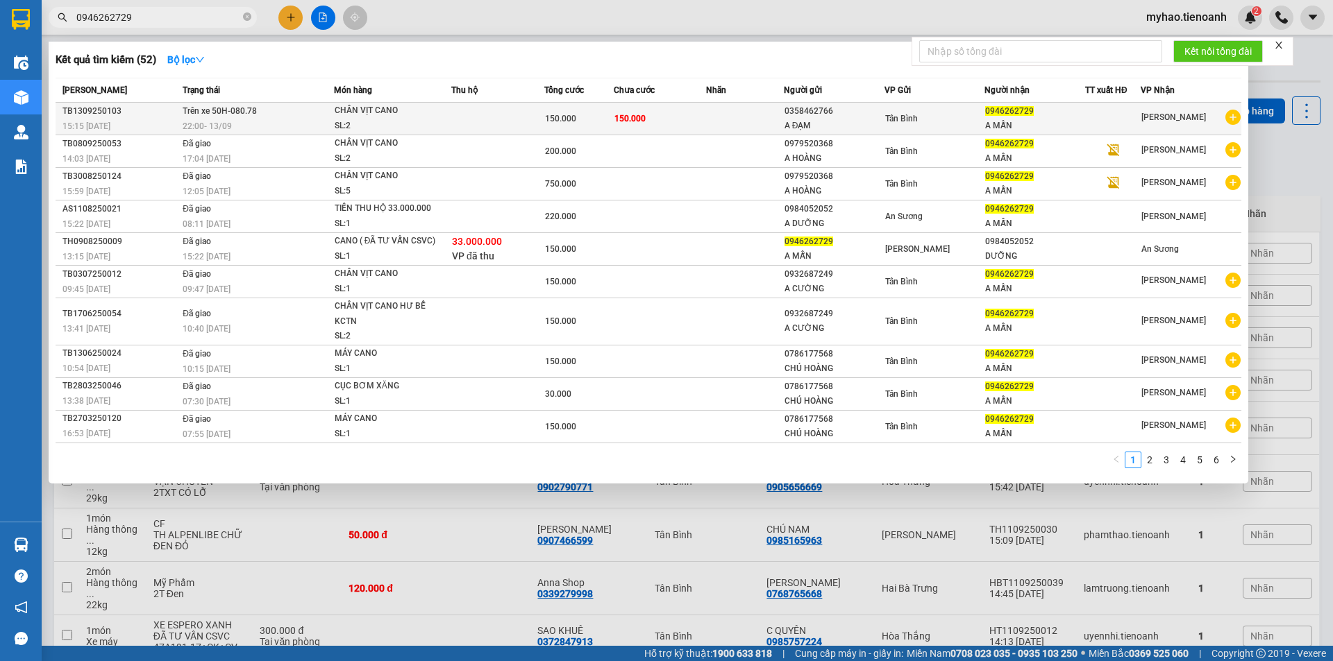
type input "0946262729"
click at [455, 121] on td at bounding box center [497, 119] width 93 height 33
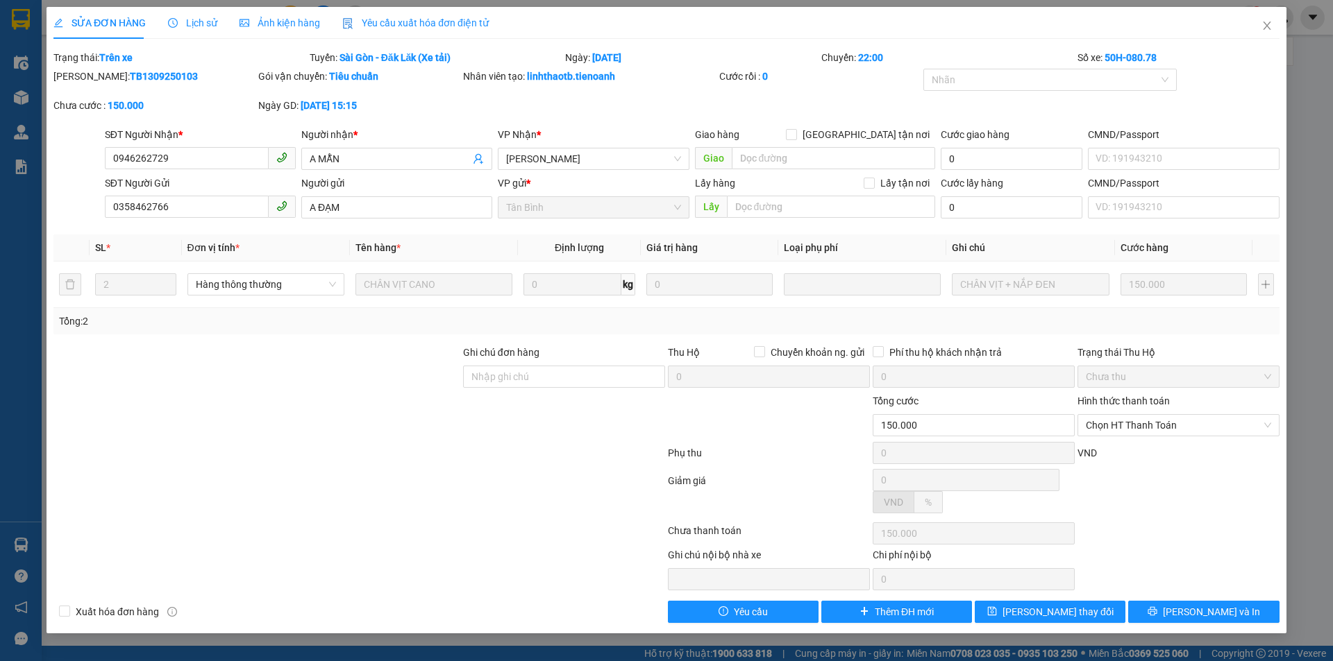
type input "0946262729"
type input "A MẪN"
type input "0358462766"
type input "A ĐẠM"
type input "150.000"
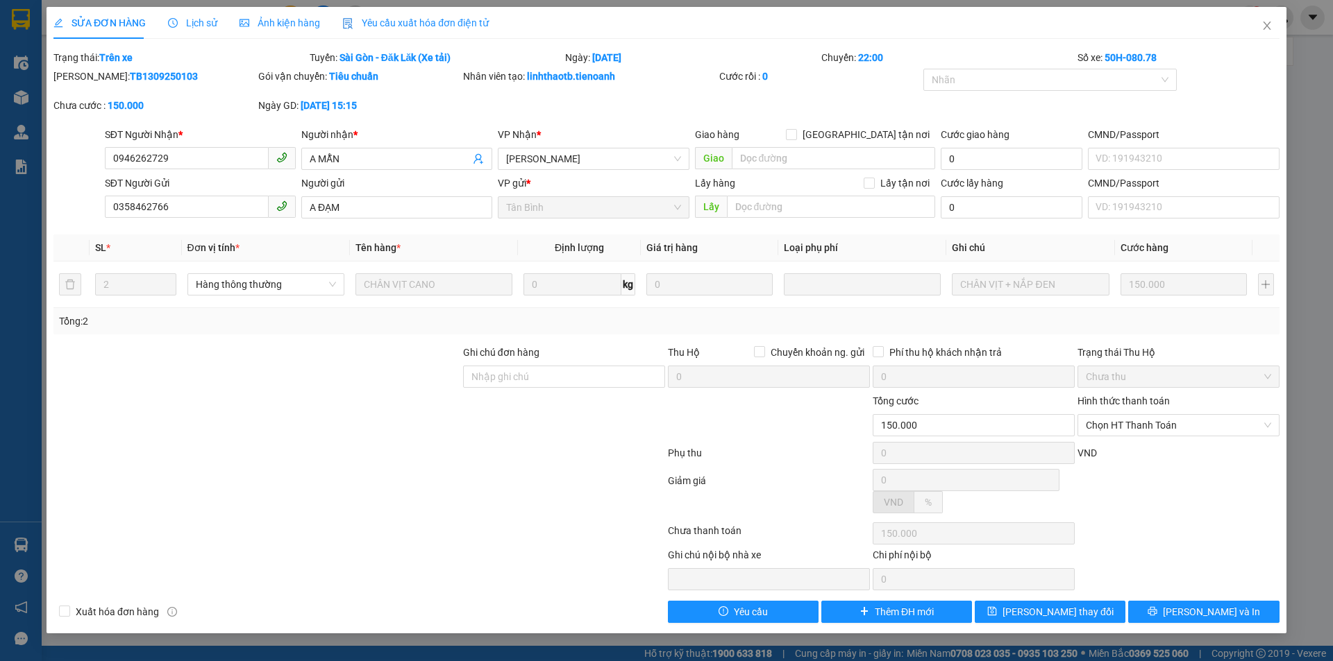
type input "150.000"
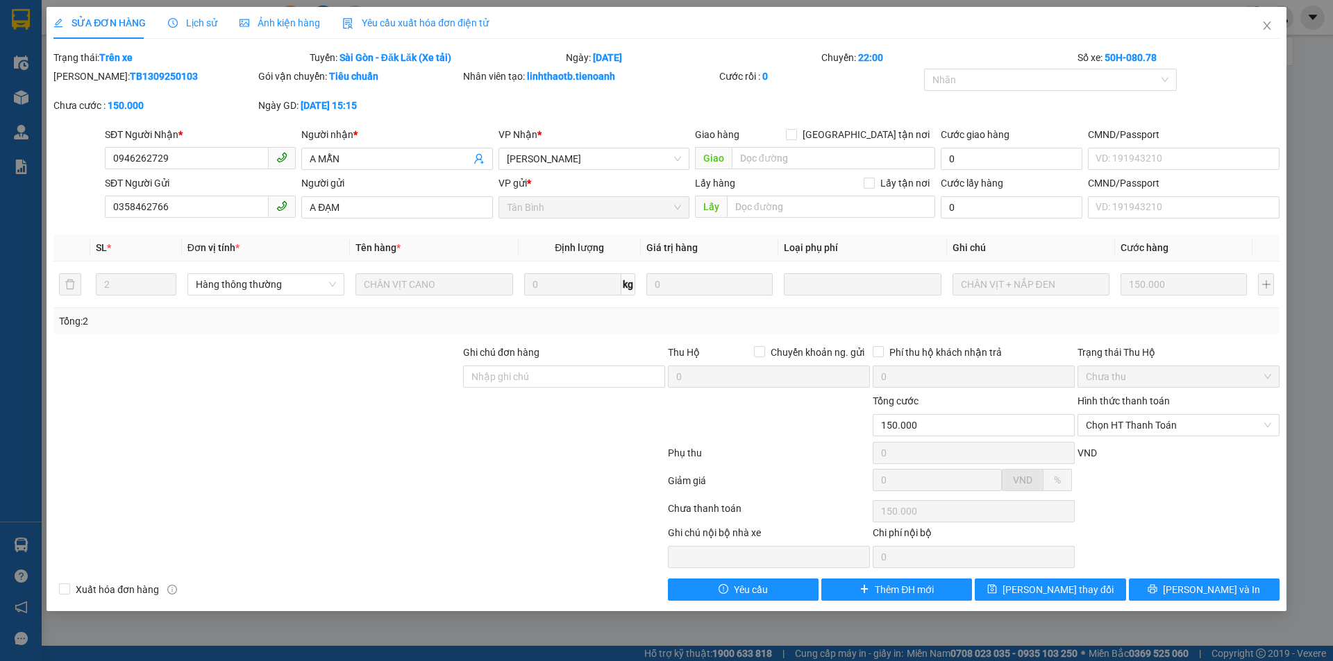
click at [201, 22] on span "Lịch sử" at bounding box center [192, 22] width 49 height 11
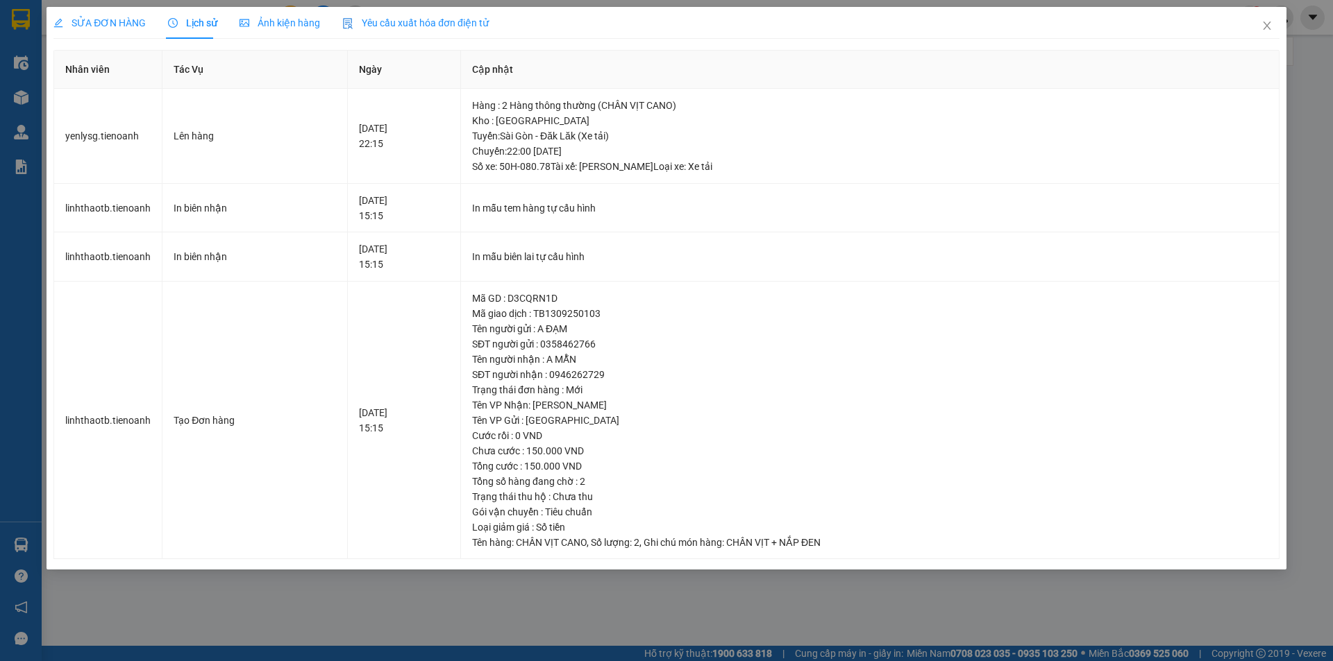
click at [112, 22] on span "SỬA ĐƠN HÀNG" at bounding box center [99, 22] width 92 height 11
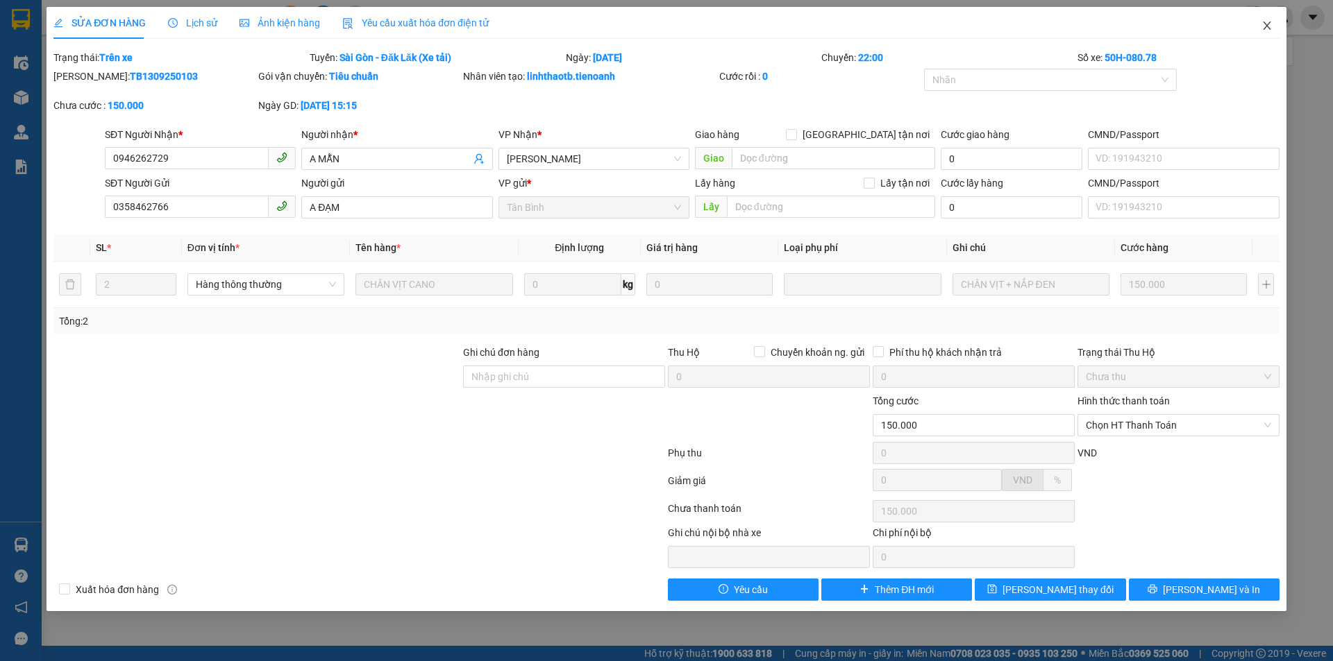
click at [1268, 27] on icon "close" at bounding box center [1266, 25] width 11 height 11
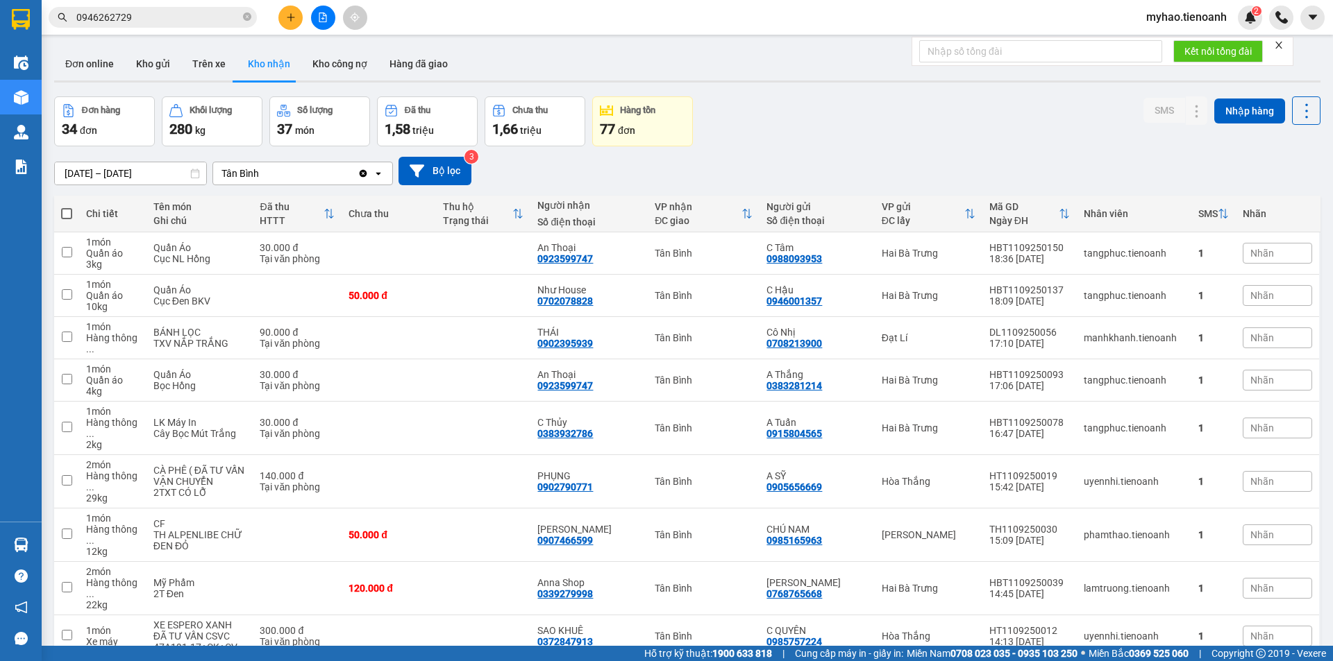
click at [150, 16] on input "0946262729" at bounding box center [158, 17] width 164 height 15
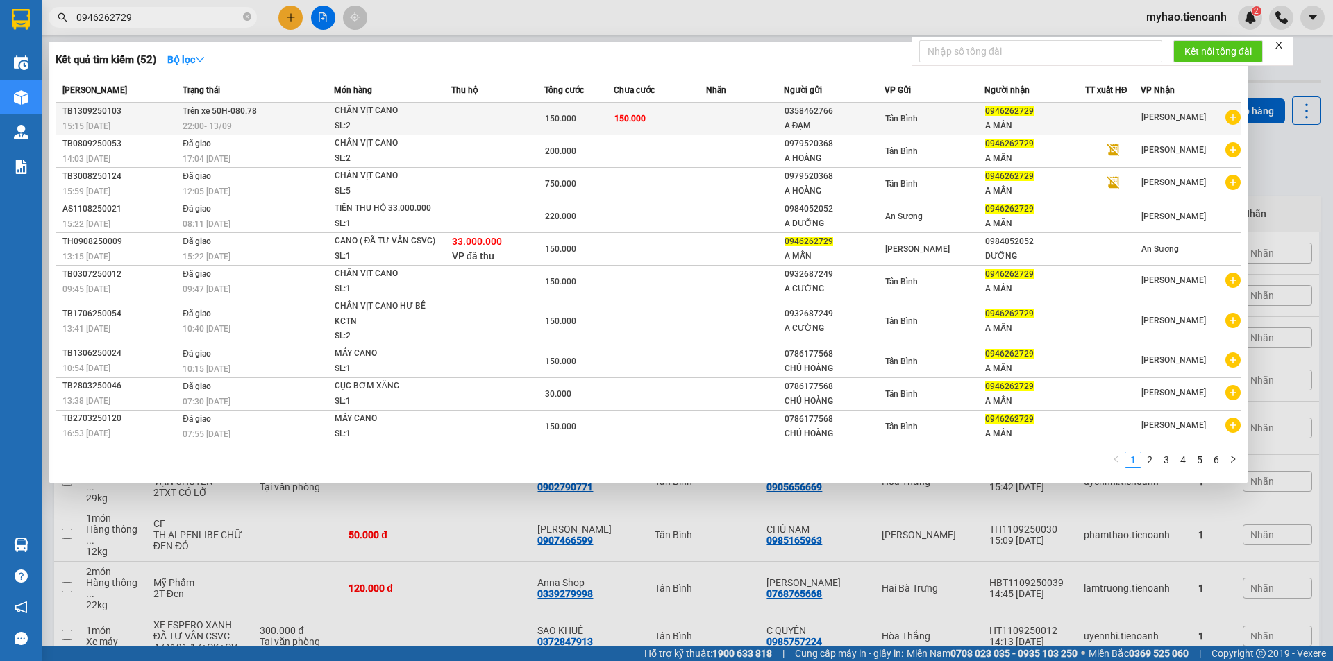
click at [342, 110] on div "CHÂN VỊT CANO" at bounding box center [387, 110] width 104 height 15
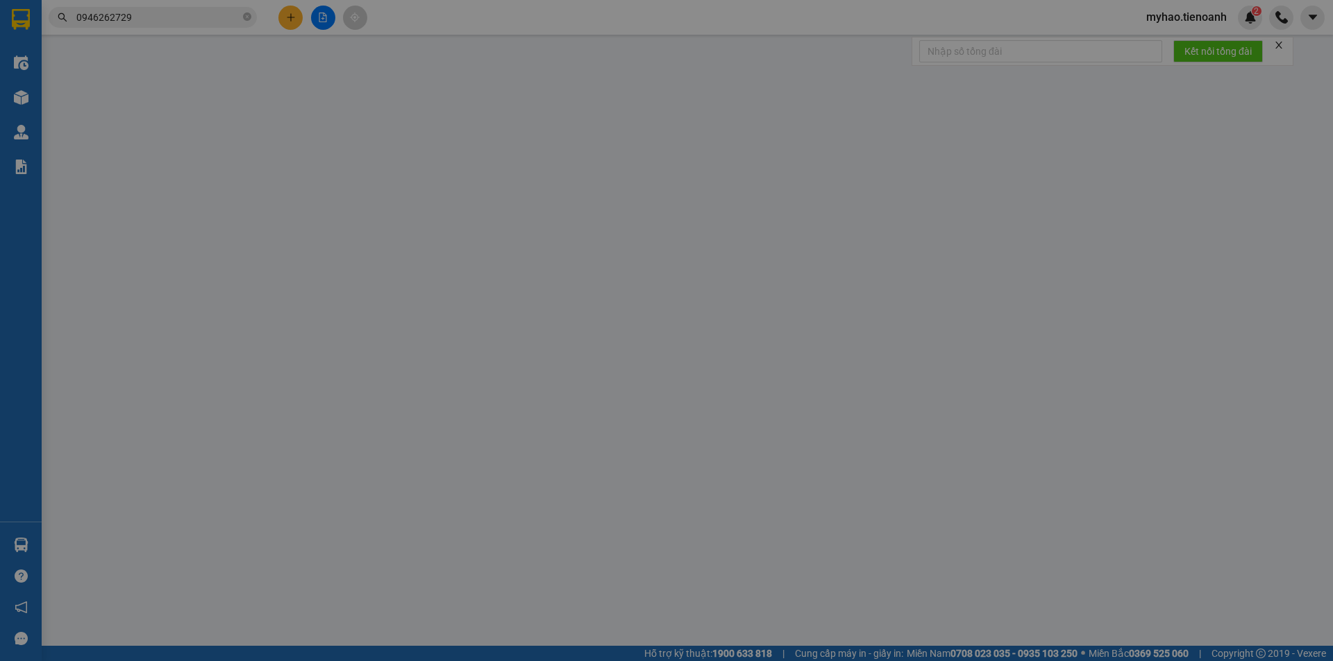
type input "0946262729"
type input "A MẪN"
type input "0358462766"
type input "A ĐẠM"
type input "150.000"
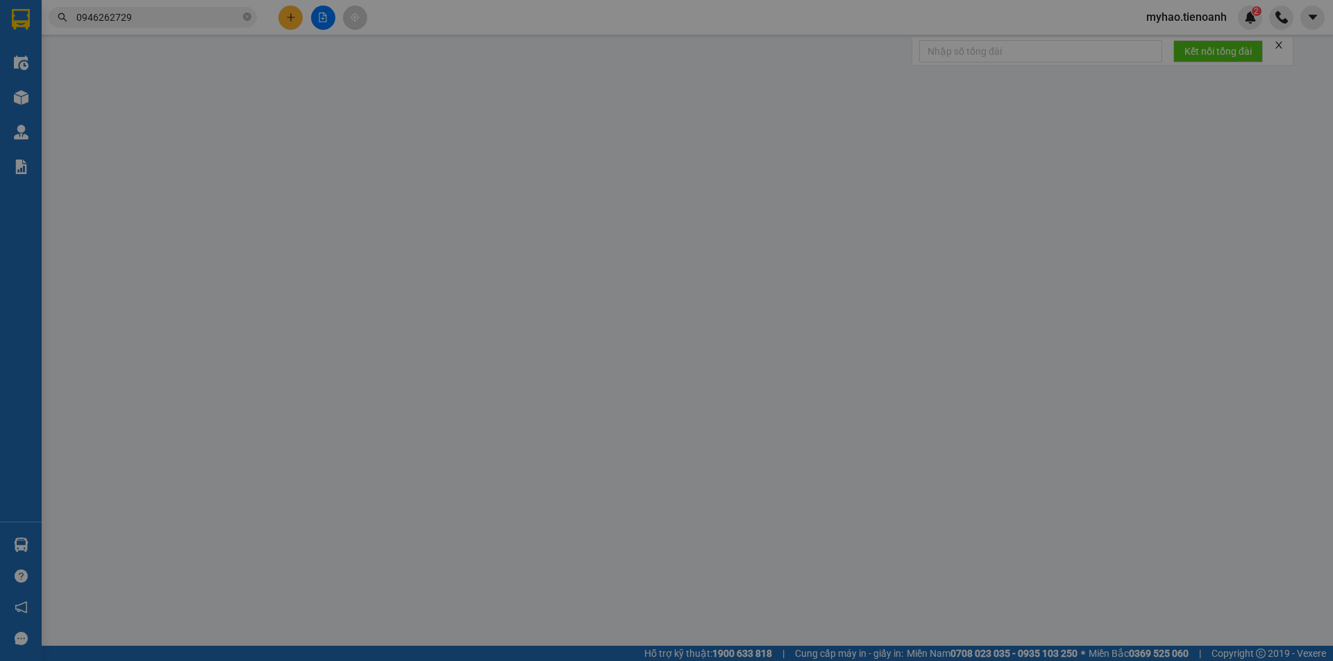
type input "150.000"
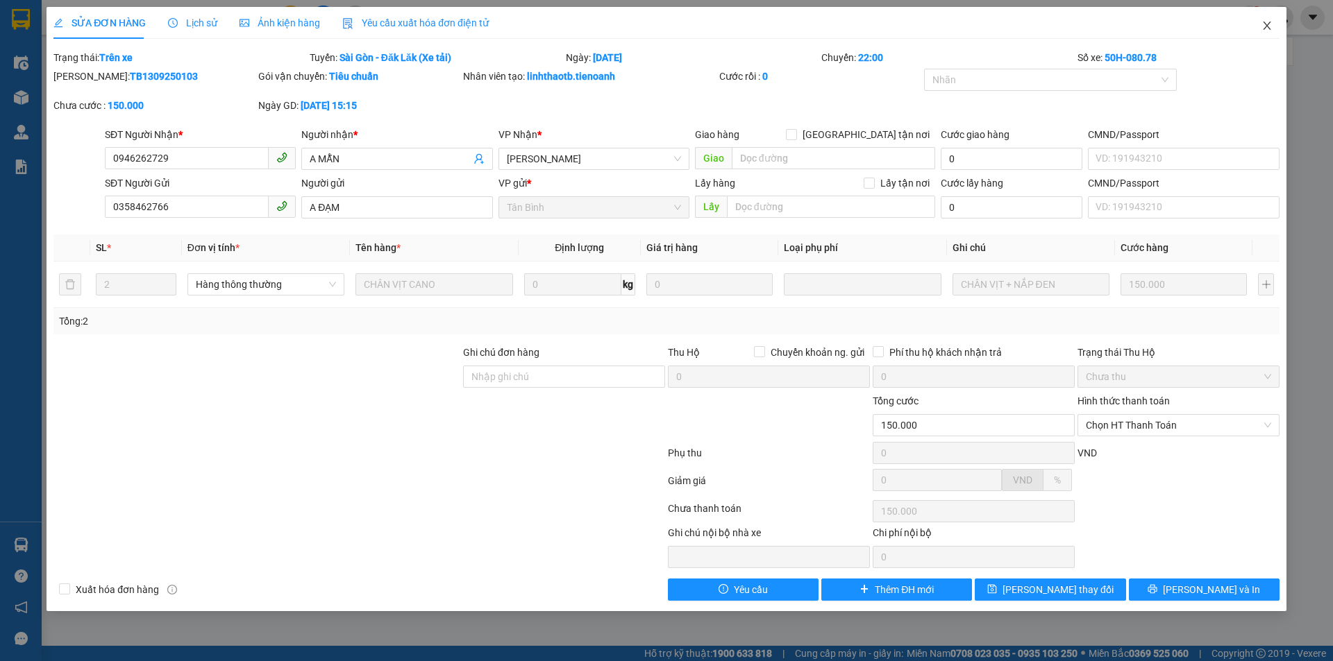
click at [1262, 26] on icon "close" at bounding box center [1266, 25] width 11 height 11
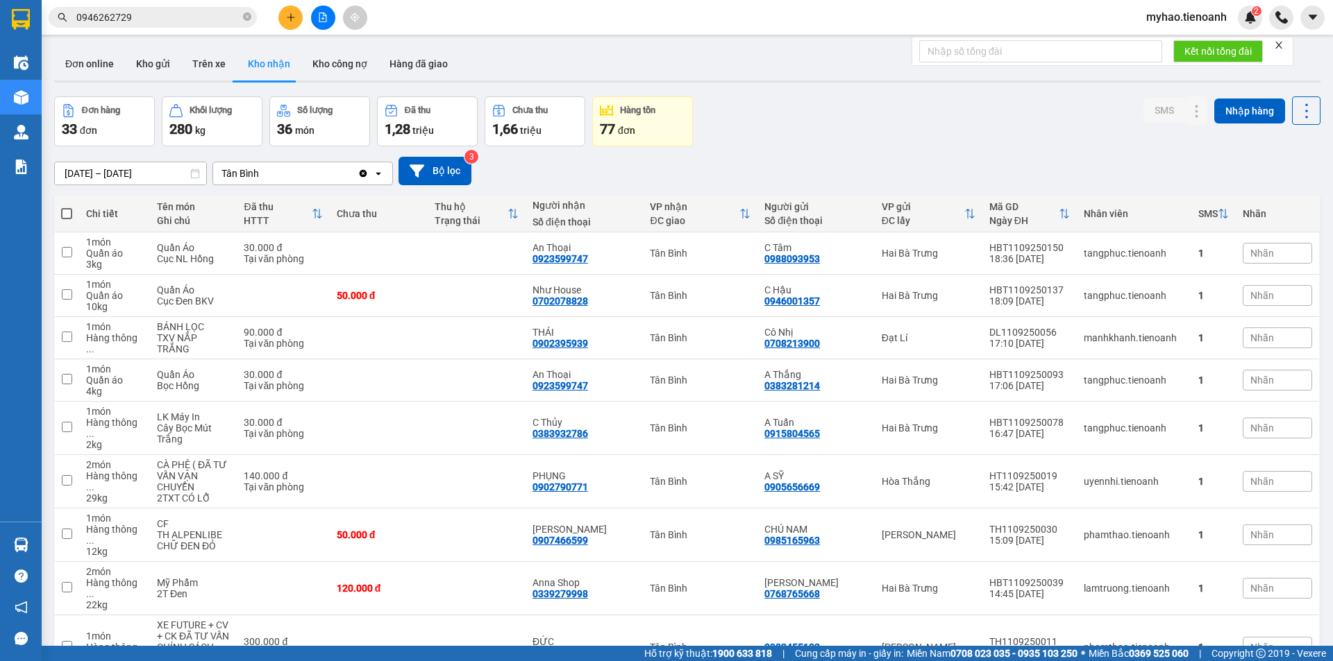
click at [541, 69] on div "Đơn online Kho gửi Trên xe Kho nhận Kho công nợ Hàng đã giao" at bounding box center [687, 65] width 1266 height 37
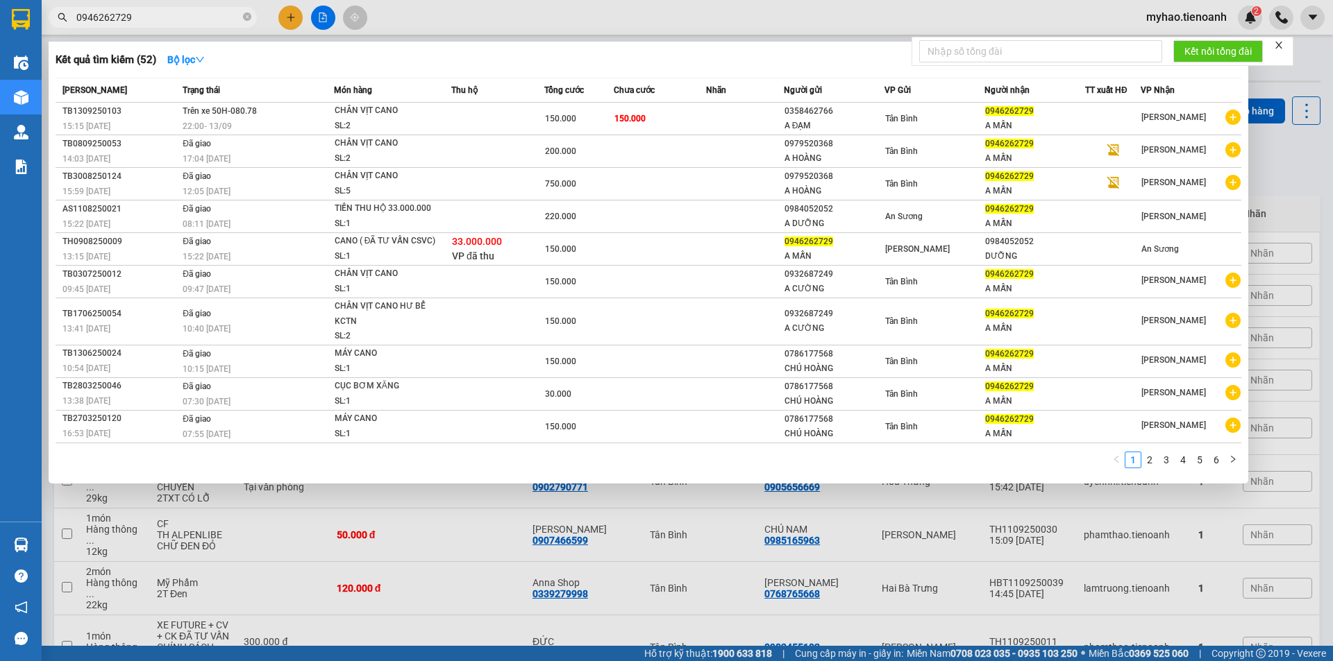
click at [216, 11] on input "0946262729" at bounding box center [158, 17] width 164 height 15
paste input "393601514"
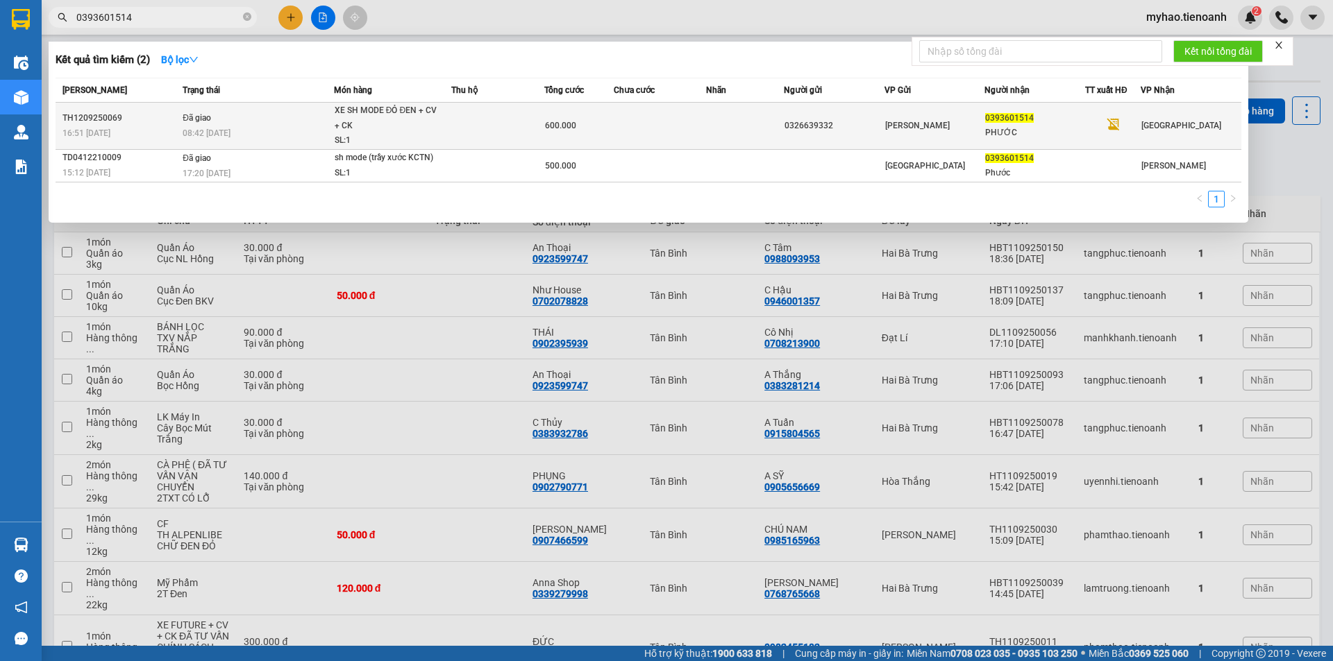
type input "0393601514"
click at [650, 137] on td at bounding box center [660, 126] width 93 height 47
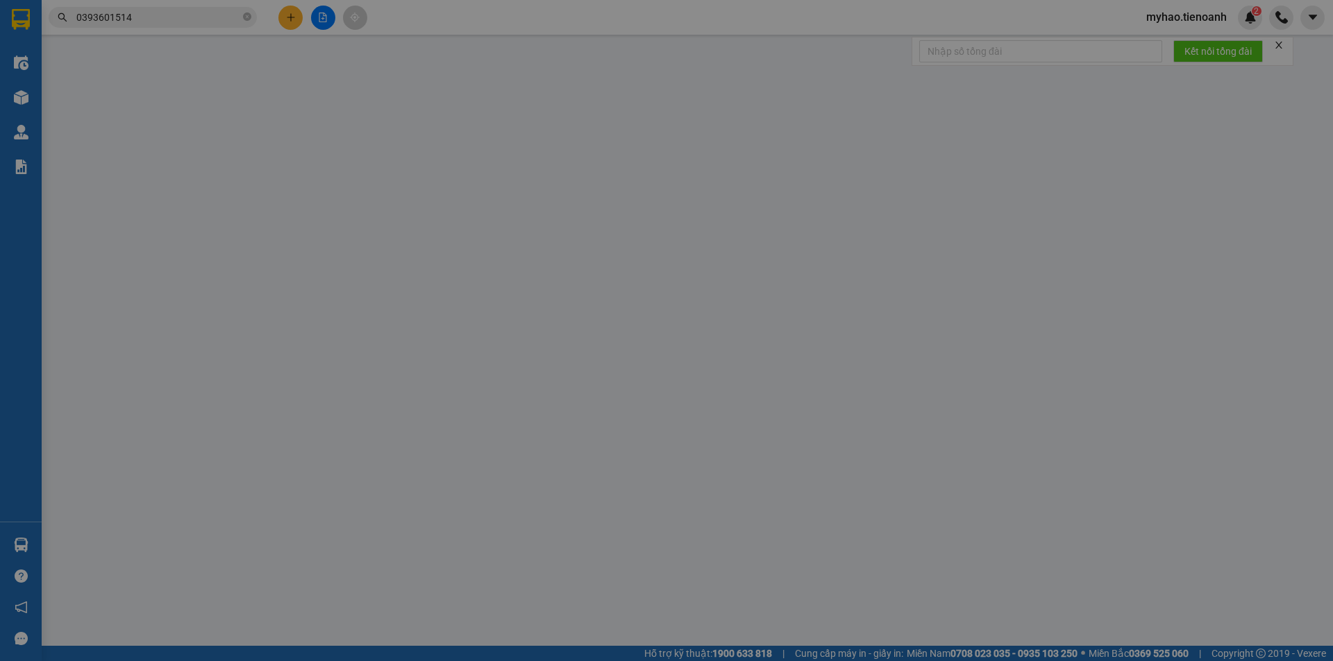
type input "0393601514"
type input "PHƯỚC"
type input "0326639332"
type input "600.000"
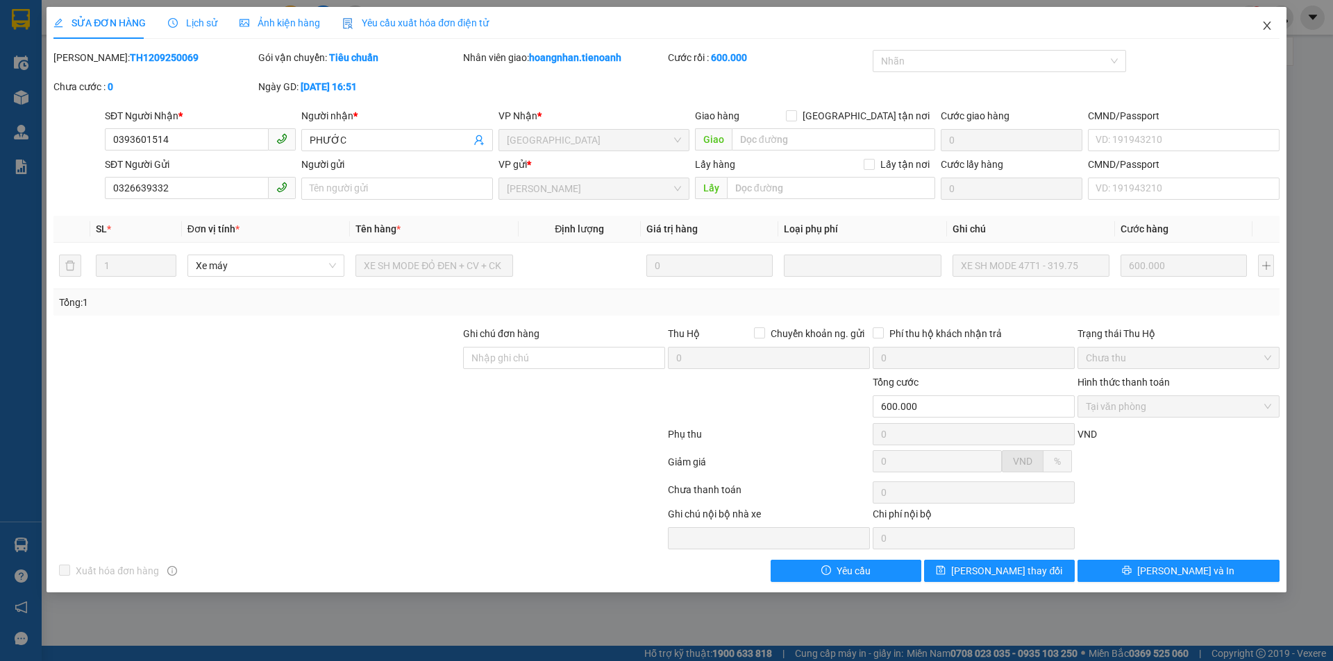
click at [1263, 26] on icon "close" at bounding box center [1266, 25] width 11 height 11
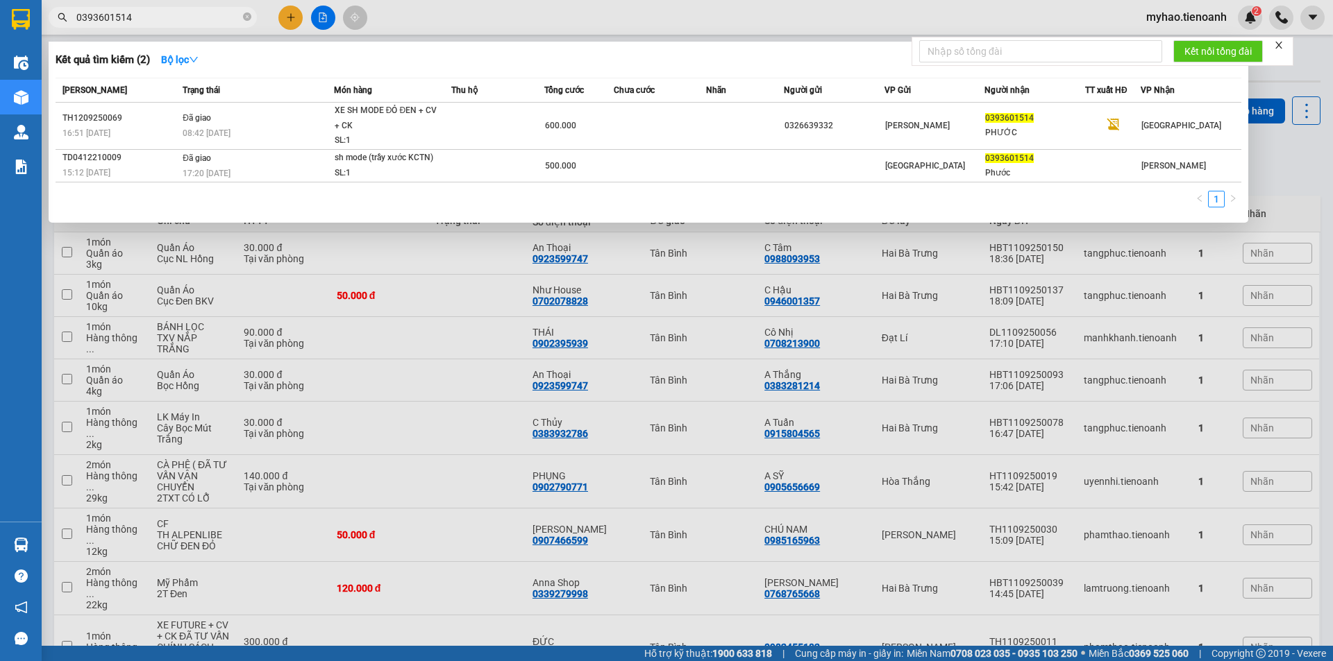
click at [160, 17] on input "0393601514" at bounding box center [158, 17] width 164 height 15
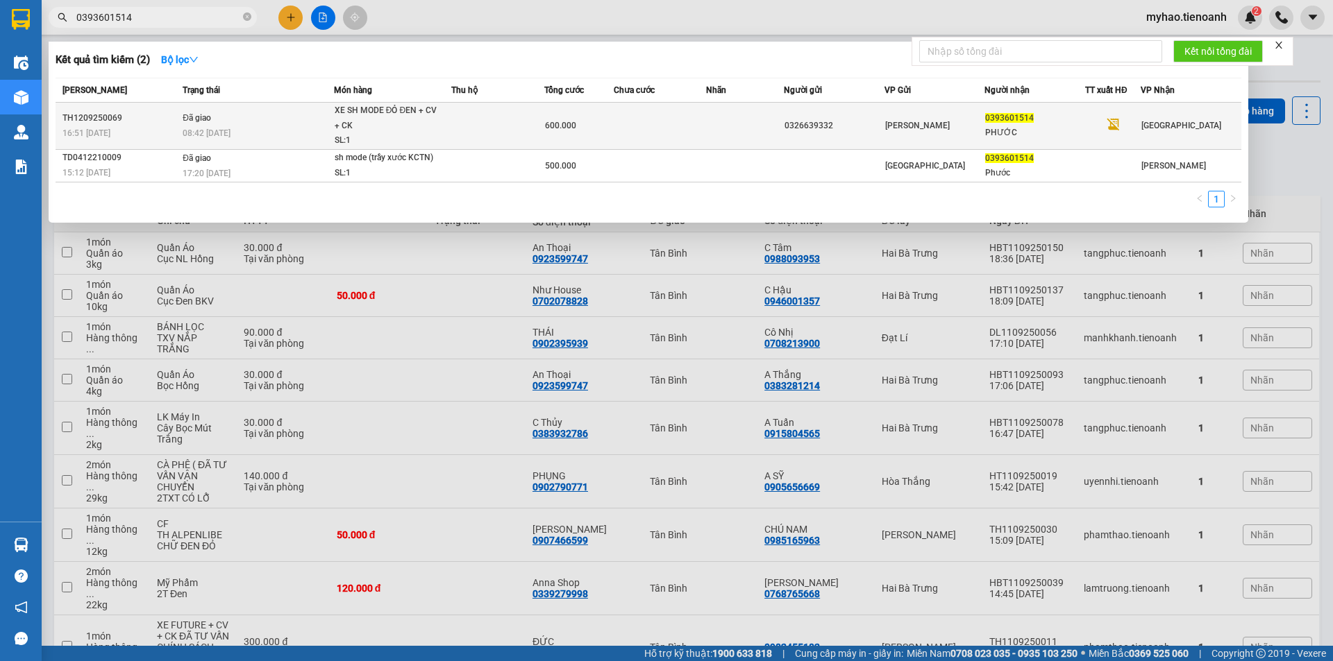
click at [310, 129] on div "08:42 [DATE]" at bounding box center [258, 133] width 151 height 15
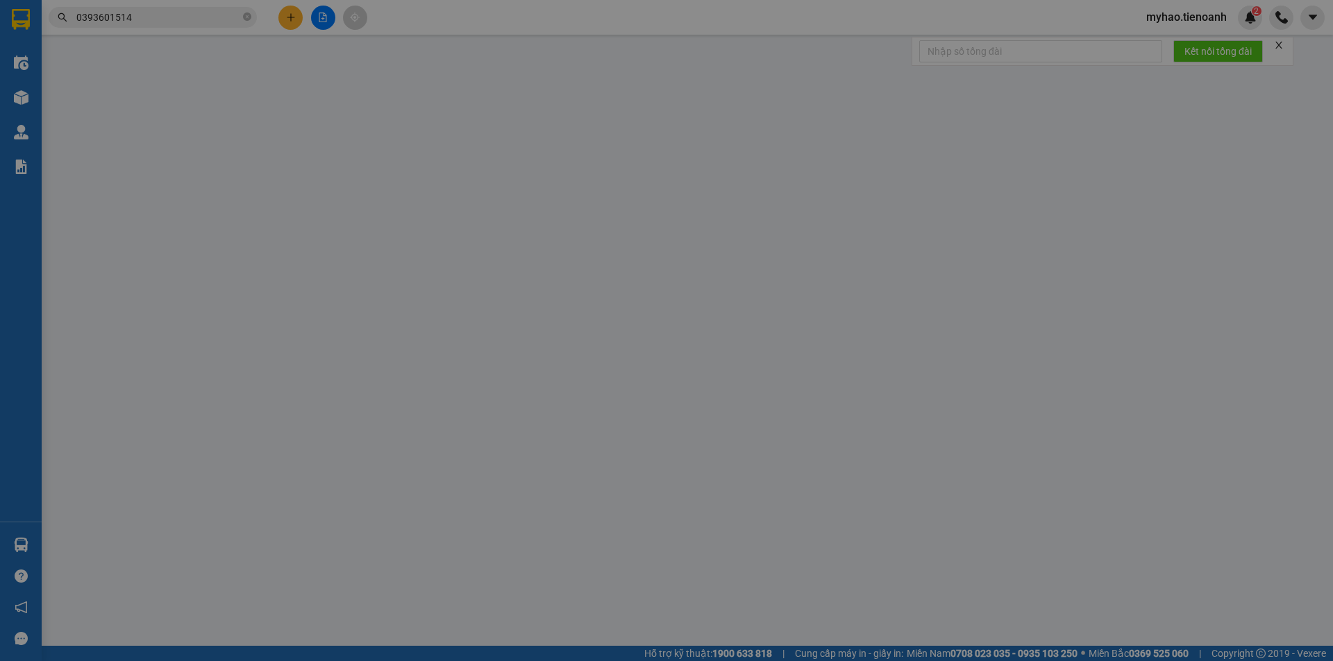
type input "0393601514"
type input "PHƯỚC"
type input "0326639332"
type input "600.000"
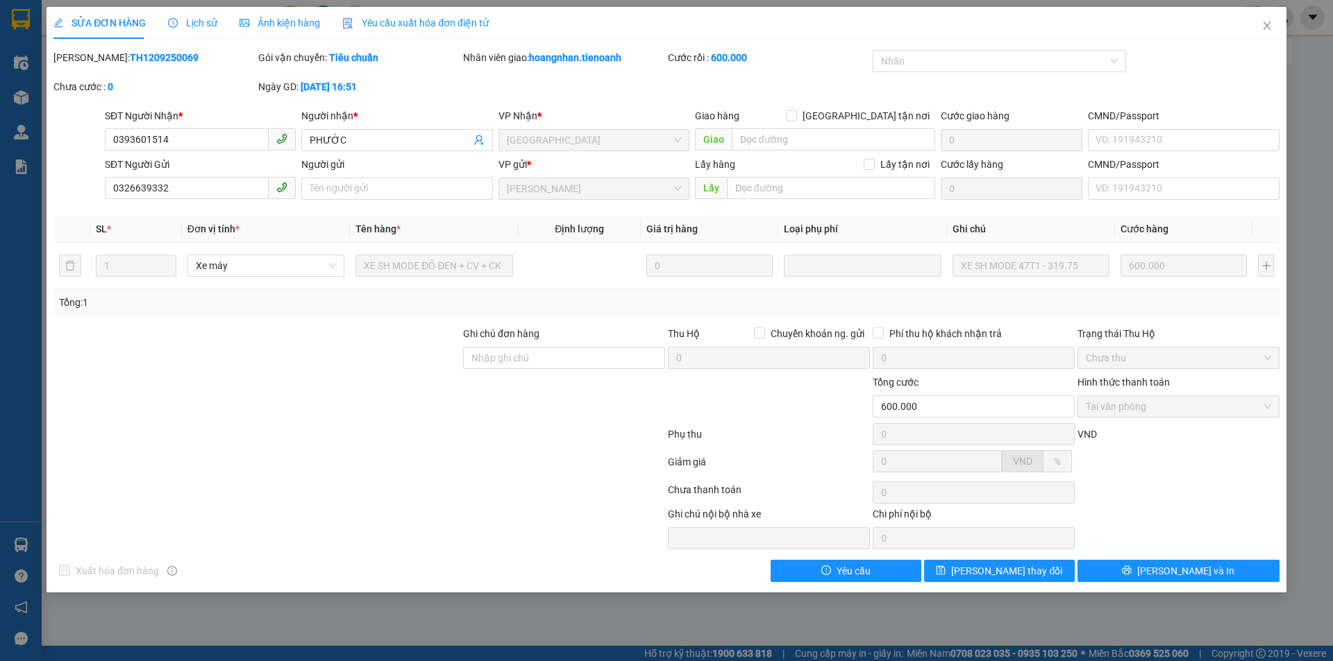
click at [210, 373] on div at bounding box center [257, 350] width 410 height 49
click at [1264, 26] on icon "close" at bounding box center [1266, 25] width 11 height 11
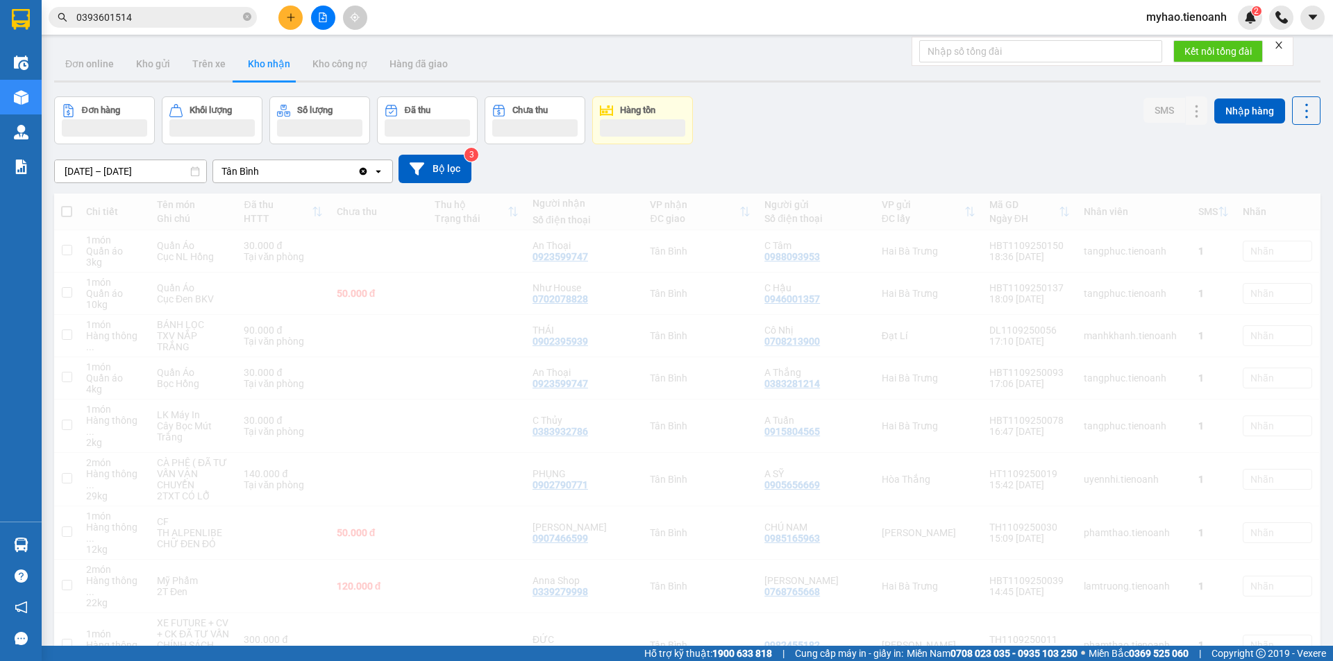
click at [253, 18] on span "0393601514" at bounding box center [153, 17] width 208 height 21
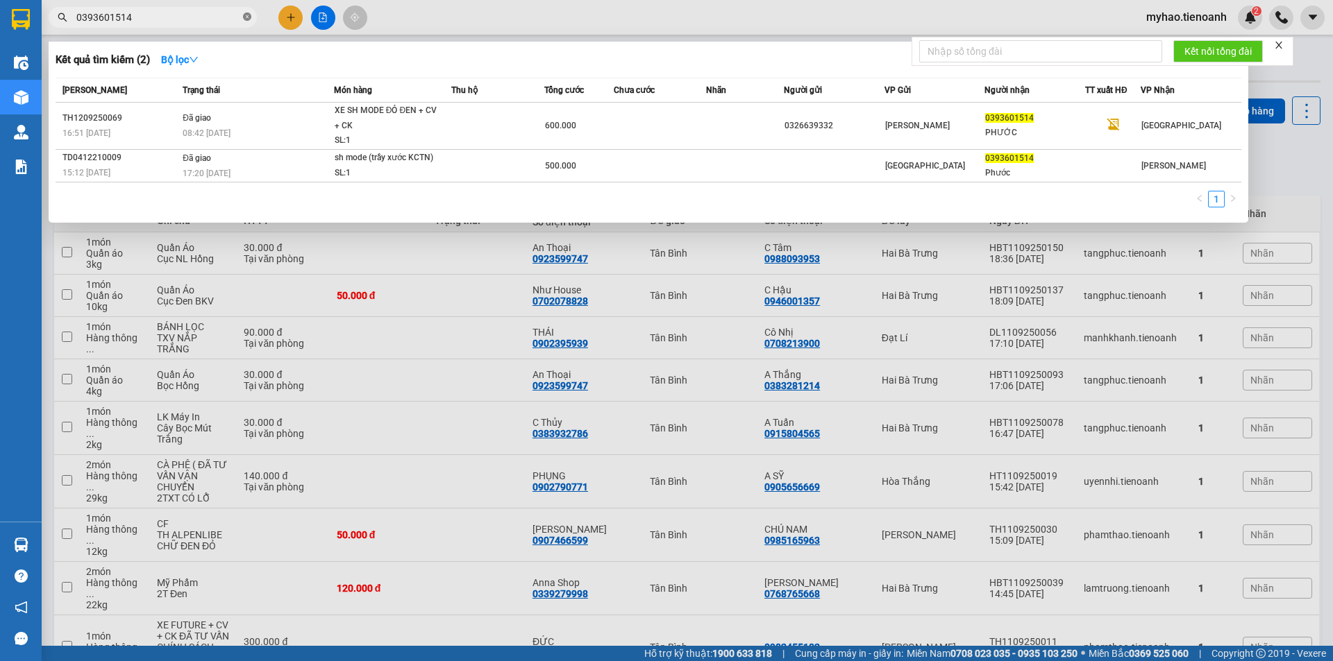
click at [244, 15] on icon "close-circle" at bounding box center [247, 16] width 8 height 8
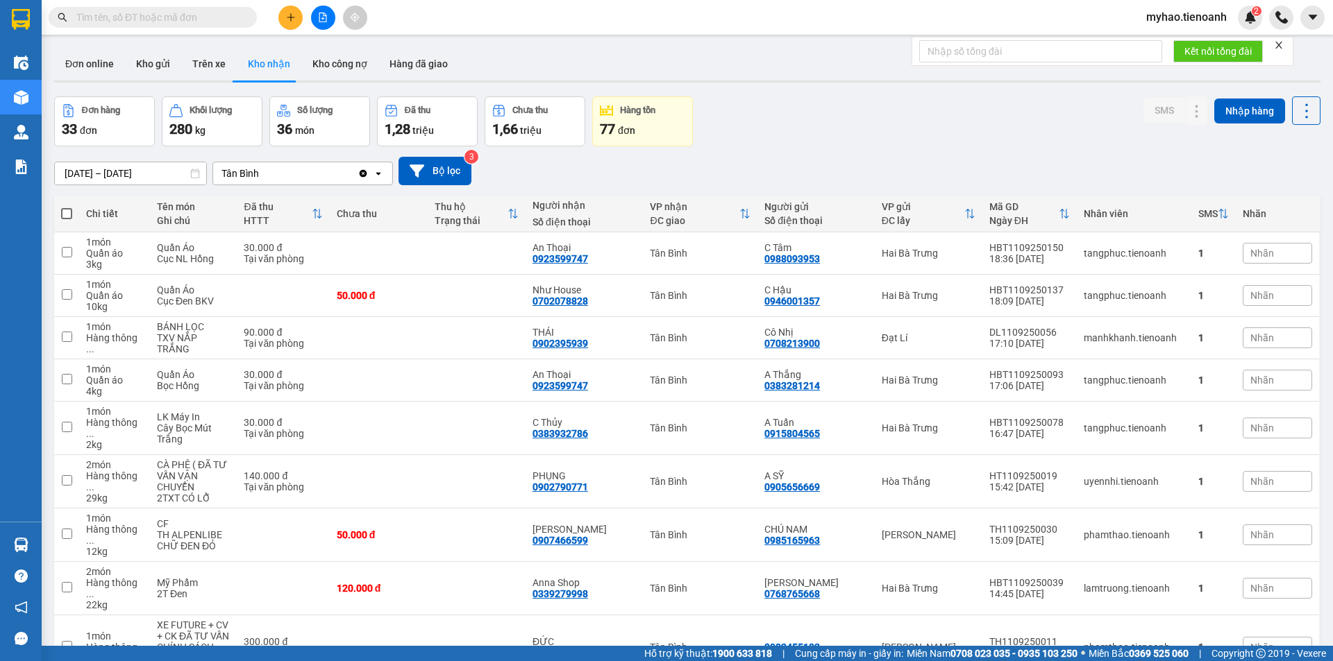
paste input "0903354535"
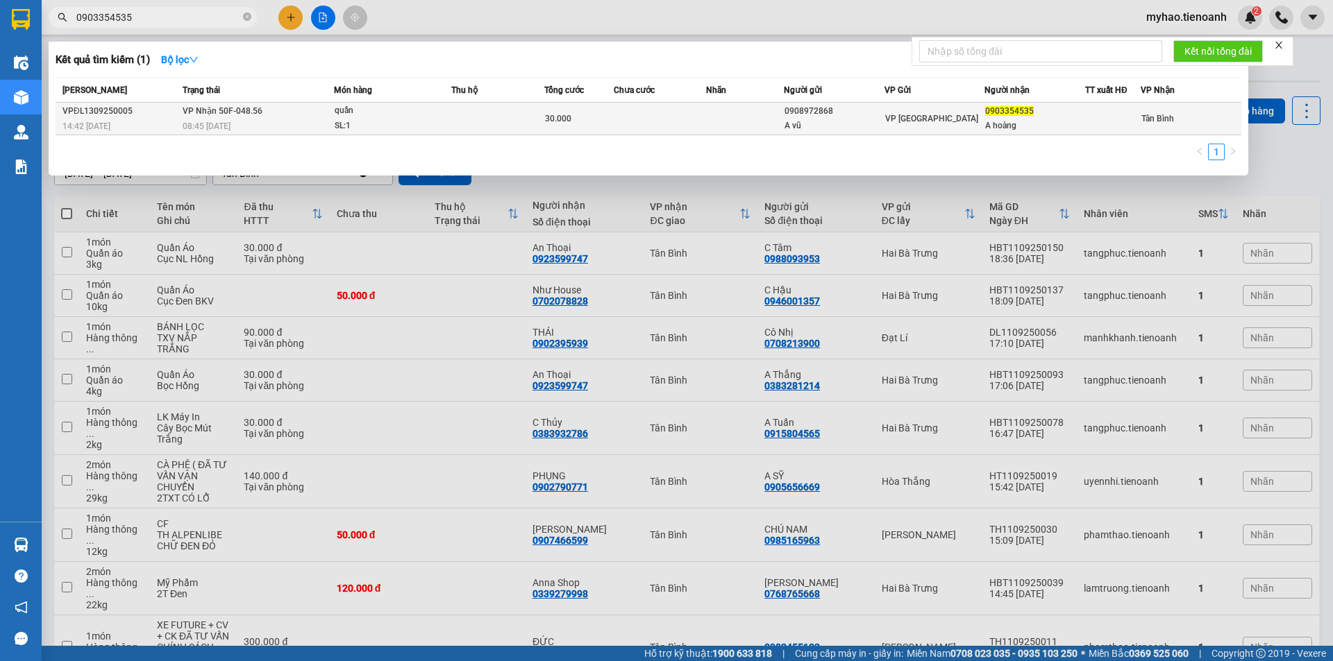
type input "0903354535"
click at [414, 127] on div "SL: 1" at bounding box center [387, 126] width 104 height 15
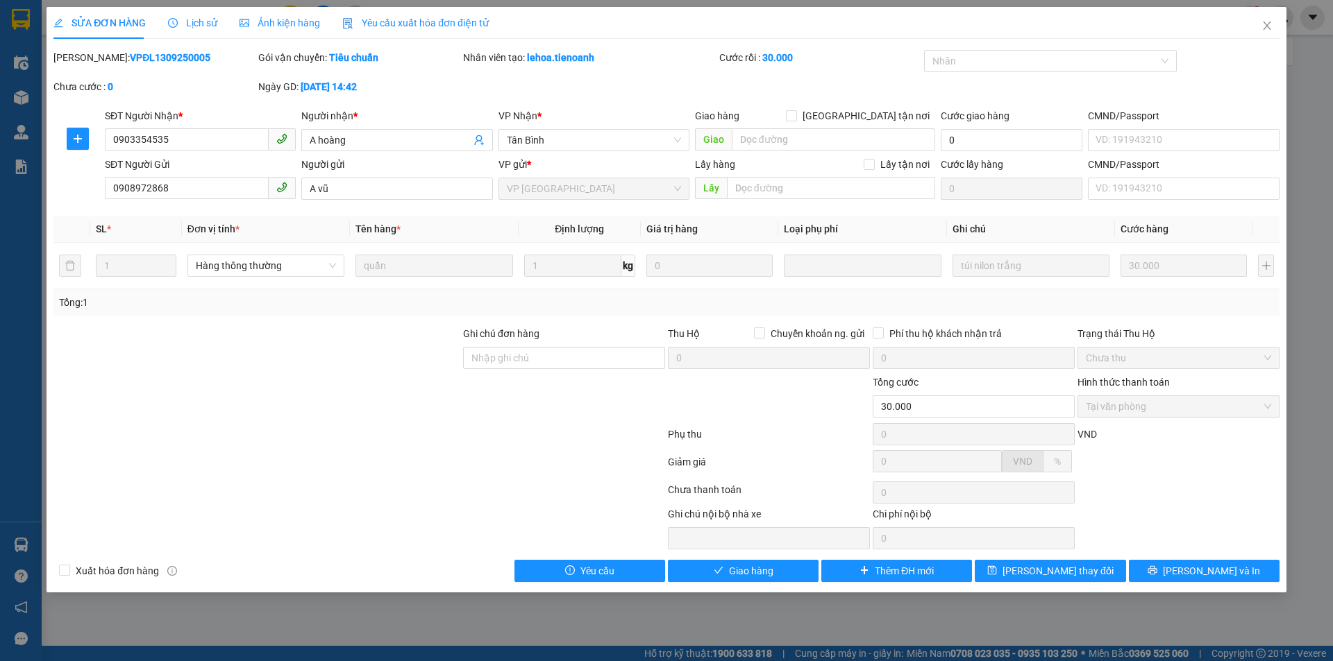
click at [190, 26] on span "Lịch sử" at bounding box center [192, 22] width 49 height 11
